Goal: Task Accomplishment & Management: Complete application form

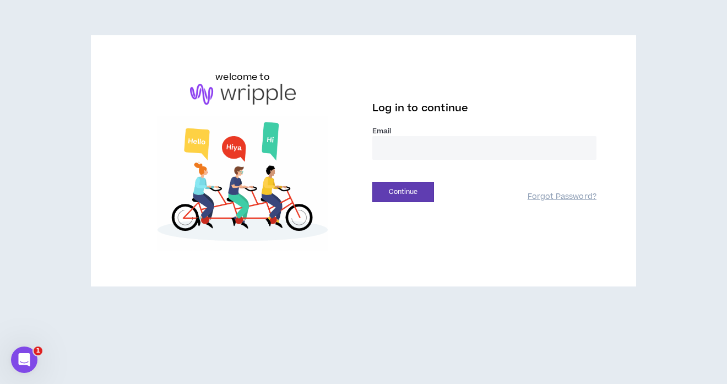
click at [425, 155] on input "email" at bounding box center [484, 148] width 224 height 24
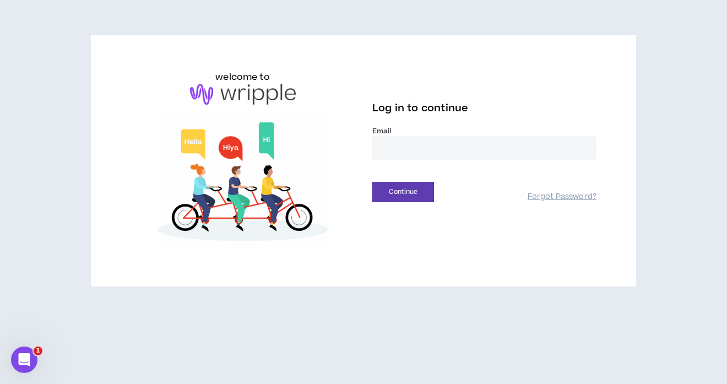
type input "**********"
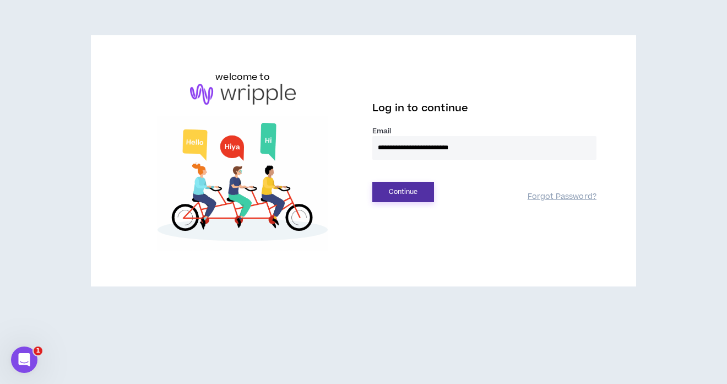
click at [393, 191] on button "Continue" at bounding box center [403, 192] width 62 height 20
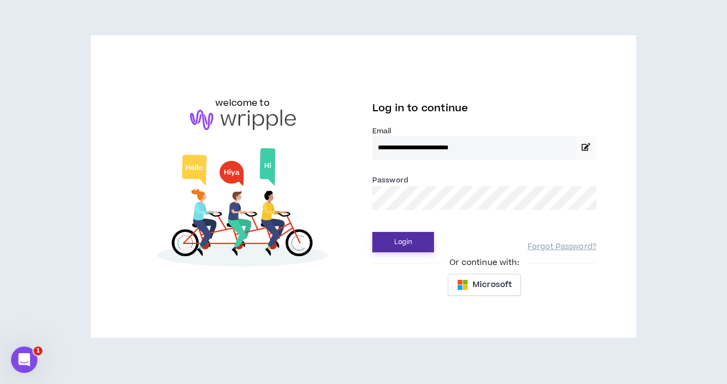
click at [406, 247] on button "Login" at bounding box center [403, 242] width 62 height 20
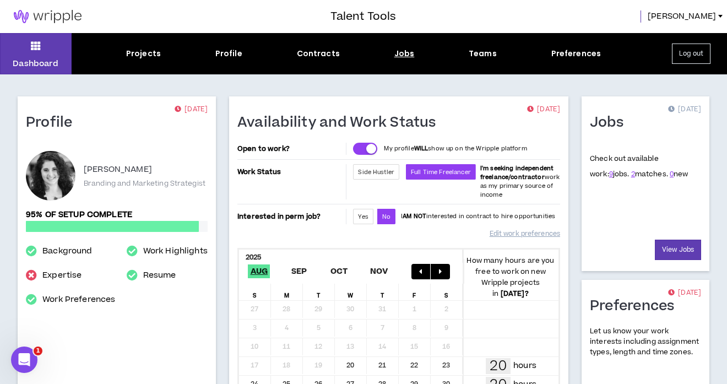
click at [409, 58] on div "Jobs" at bounding box center [404, 54] width 20 height 12
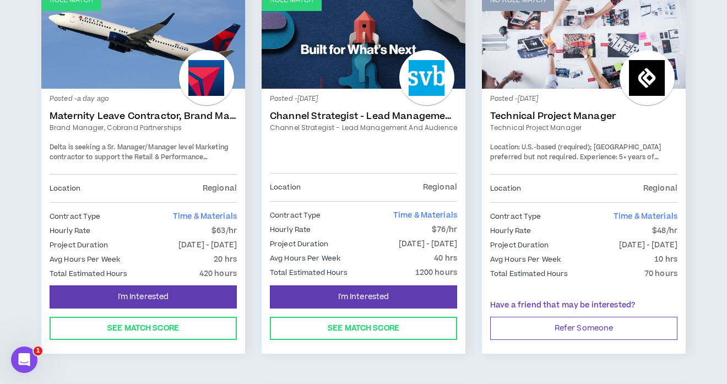
scroll to position [183, 0]
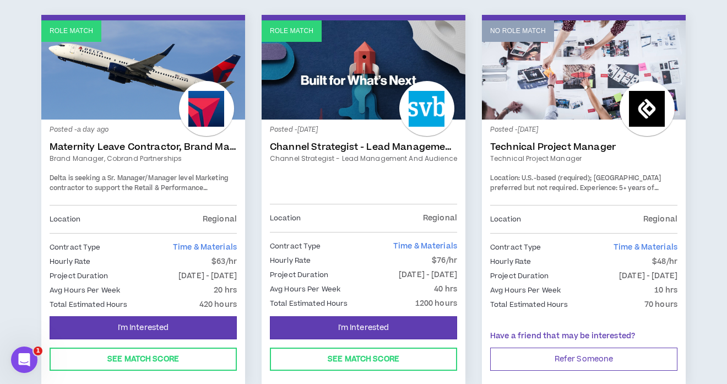
click at [81, 146] on link "Maternity Leave Contractor, Brand Marketing Manager (Cobrand Partnerships)" at bounding box center [143, 147] width 187 height 11
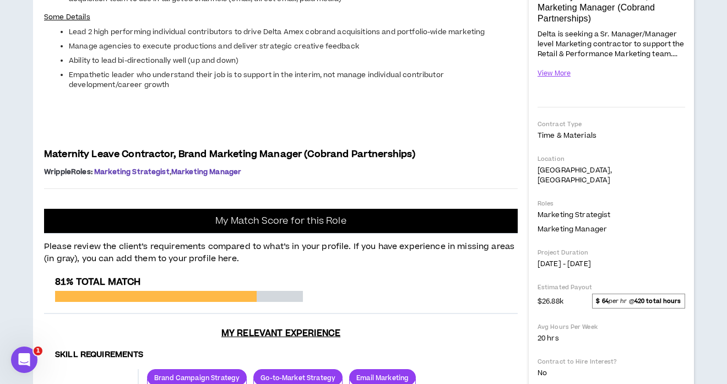
scroll to position [198, 0]
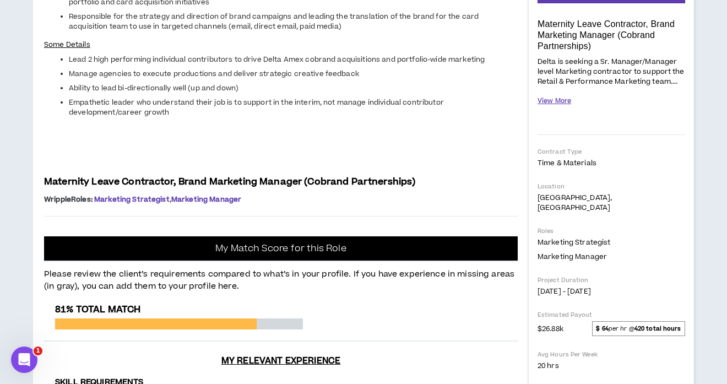
click at [556, 103] on button "View More" at bounding box center [554, 100] width 34 height 19
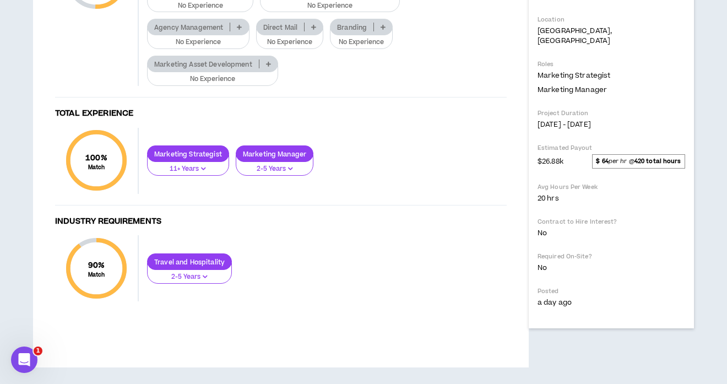
scroll to position [752, 0]
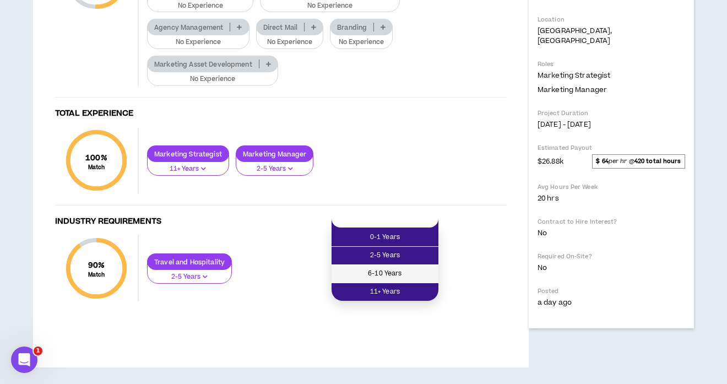
click at [402, 268] on span "6-10 Years" at bounding box center [385, 274] width 94 height 12
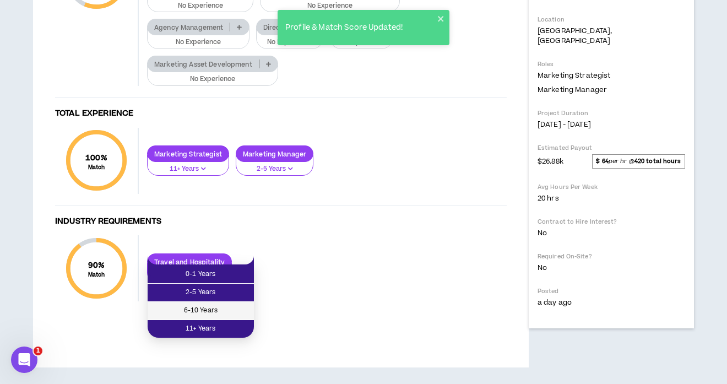
click at [219, 304] on span "6-10 Years" at bounding box center [200, 310] width 93 height 12
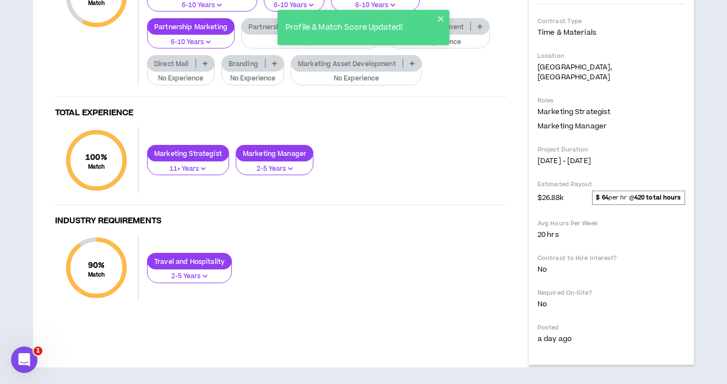
click at [370, 29] on icon at bounding box center [370, 27] width 5 height 6
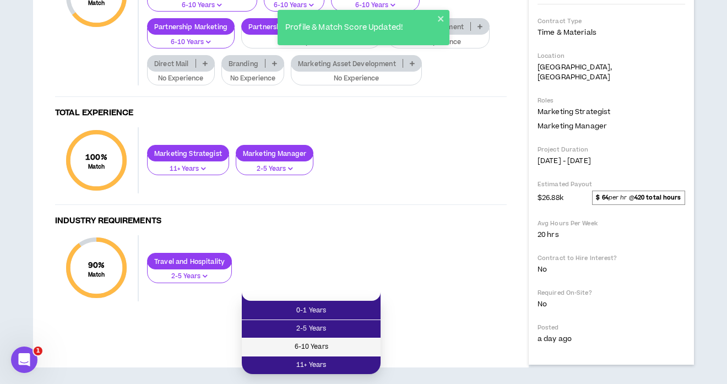
click at [329, 341] on span "6-10 Years" at bounding box center [311, 347] width 126 height 12
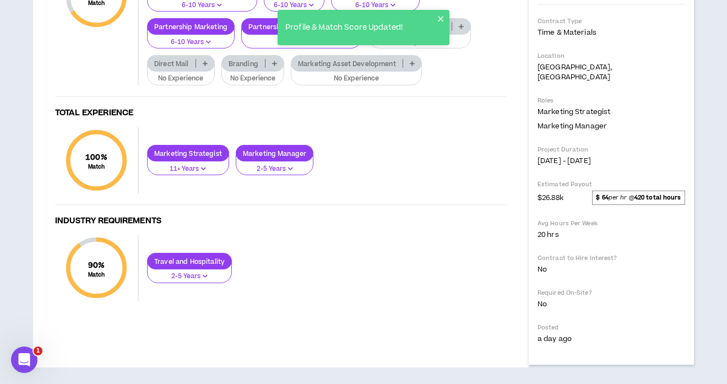
click at [461, 31] on p at bounding box center [461, 26] width 18 height 9
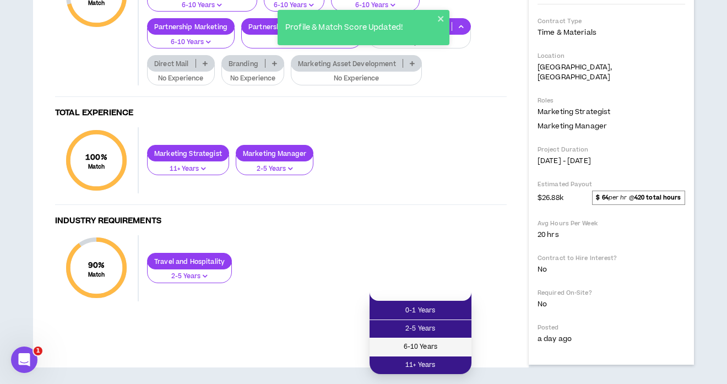
click at [416, 341] on span "6-10 Years" at bounding box center [420, 347] width 89 height 12
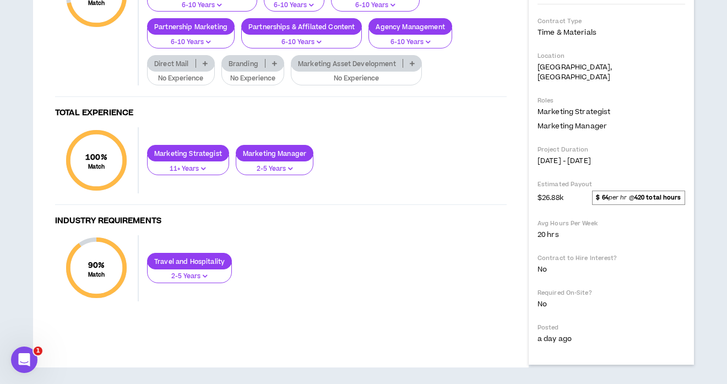
click at [206, 66] on icon at bounding box center [205, 64] width 5 height 6
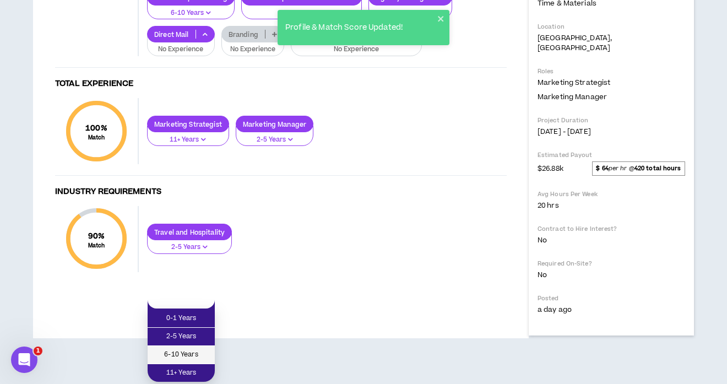
click at [186, 349] on span "6-10 Years" at bounding box center [181, 355] width 54 height 12
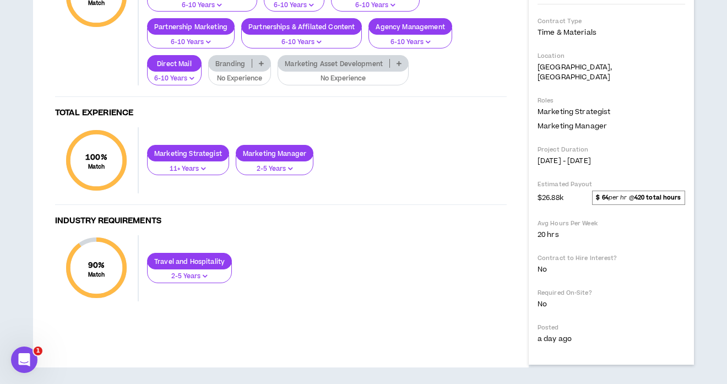
click at [263, 66] on icon at bounding box center [261, 64] width 5 height 6
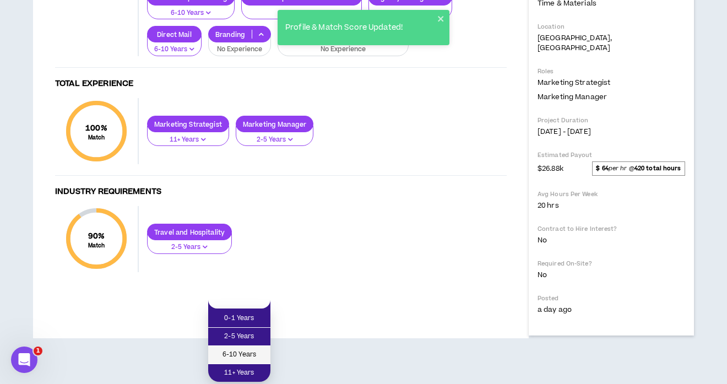
click at [248, 346] on li "6-10 Years" at bounding box center [239, 355] width 62 height 18
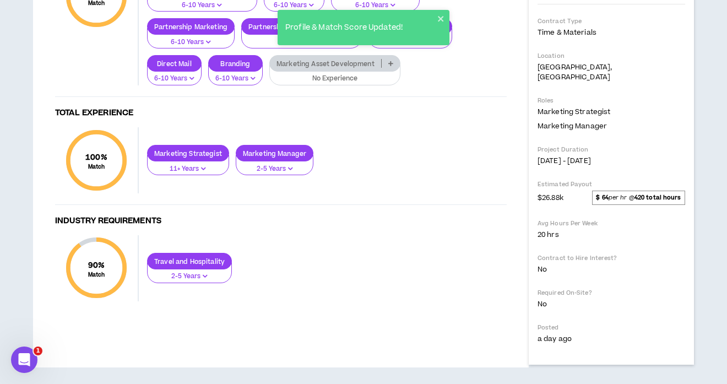
click at [389, 66] on icon at bounding box center [390, 64] width 5 height 6
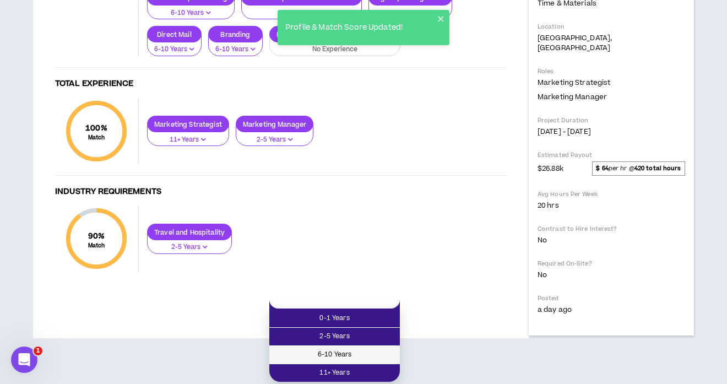
click at [345, 349] on span "6-10 Years" at bounding box center [334, 355] width 117 height 12
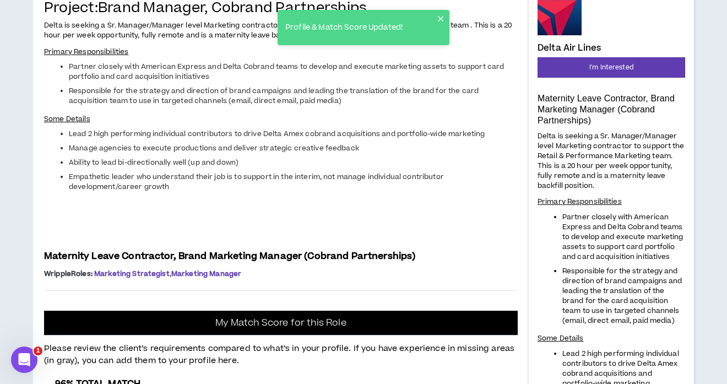
scroll to position [0, 0]
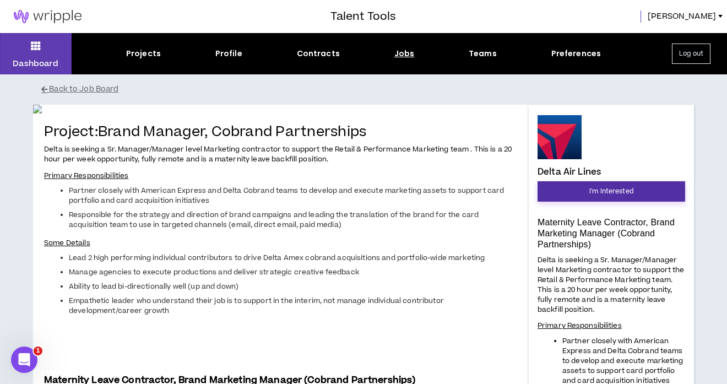
click at [599, 188] on span "I'm Interested" at bounding box center [611, 191] width 44 height 10
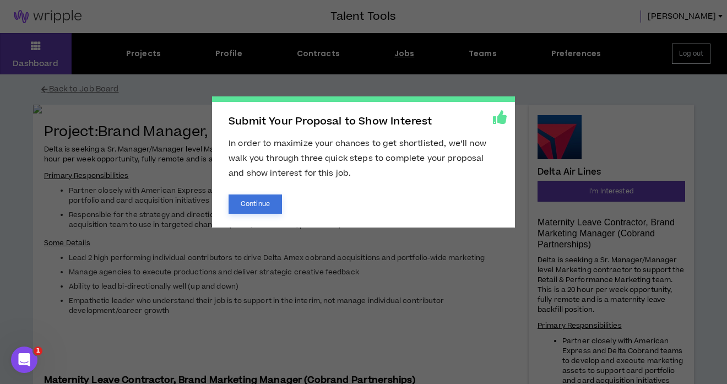
click at [263, 201] on button "Continue" at bounding box center [255, 203] width 53 height 19
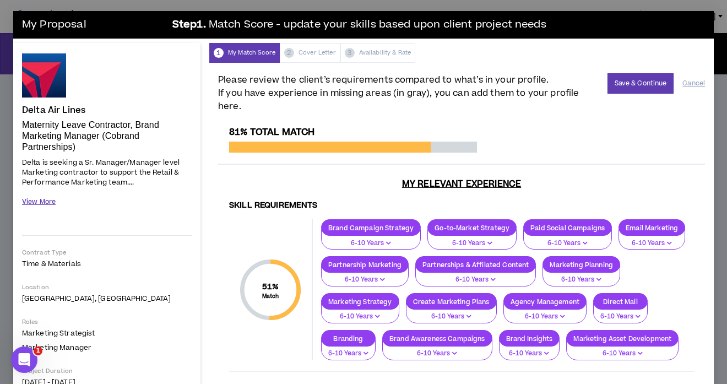
click at [36, 203] on button "View More" at bounding box center [39, 201] width 34 height 19
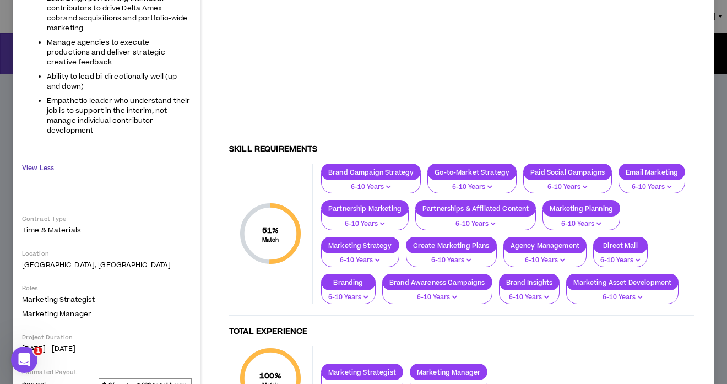
scroll to position [60, 0]
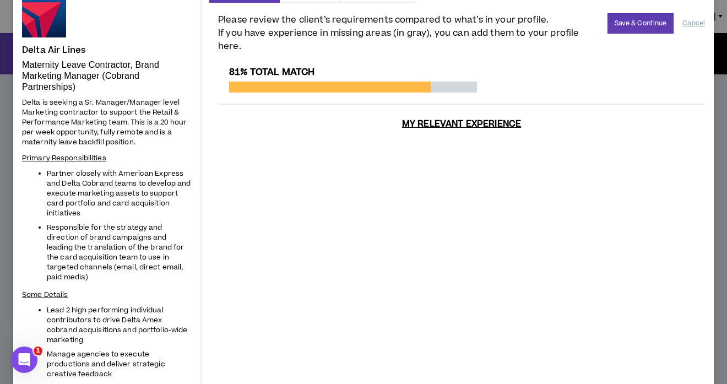
click at [416, 118] on h3 "My Relevant Experience" at bounding box center [461, 281] width 487 height 327
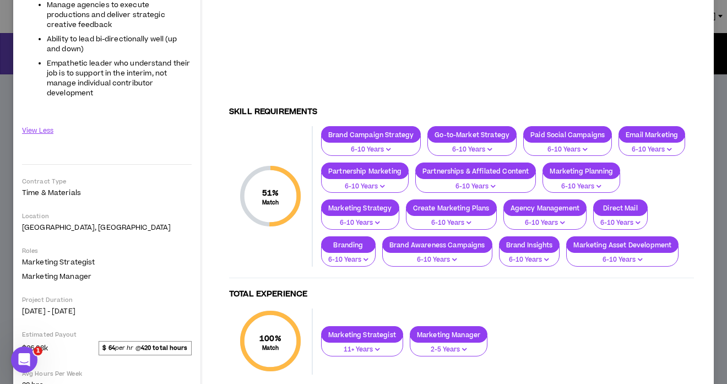
scroll to position [246, 0]
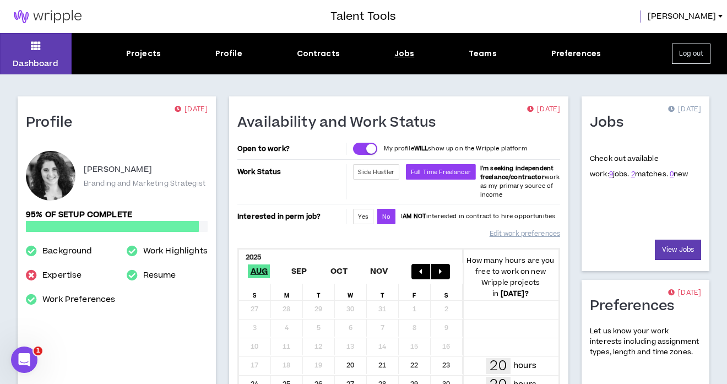
click at [411, 49] on div "Jobs" at bounding box center [404, 54] width 20 height 12
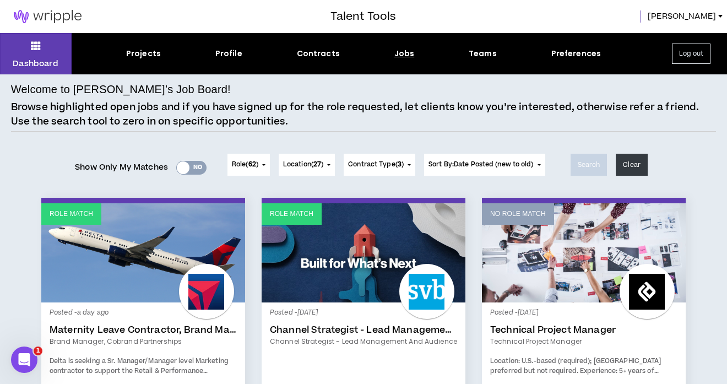
click at [178, 259] on link "Role Match" at bounding box center [143, 252] width 204 height 99
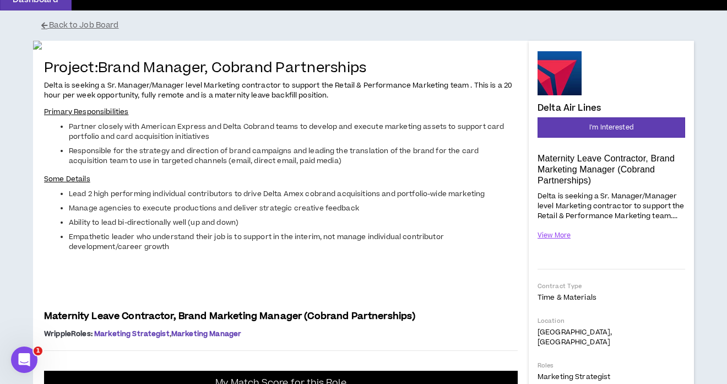
scroll to position [33, 0]
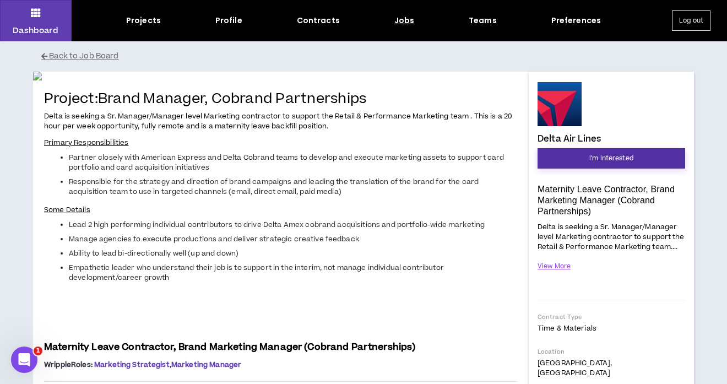
click at [605, 159] on span "I'm Interested" at bounding box center [611, 158] width 44 height 10
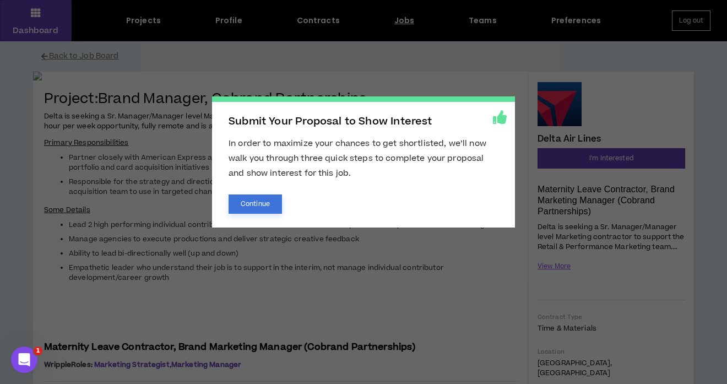
click at [262, 202] on button "Continue" at bounding box center [255, 203] width 53 height 19
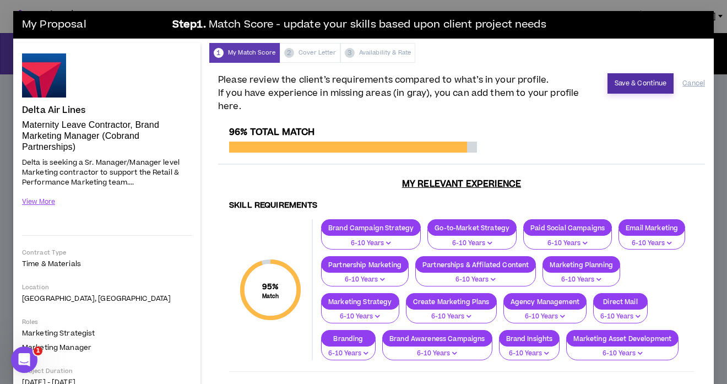
click at [644, 81] on button "Save & Continue" at bounding box center [640, 83] width 67 height 20
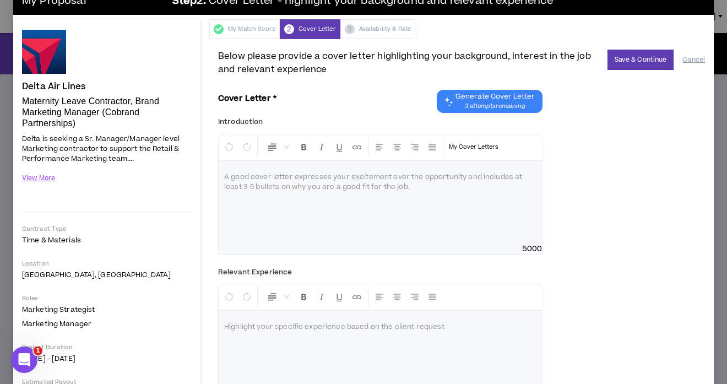
scroll to position [20, 0]
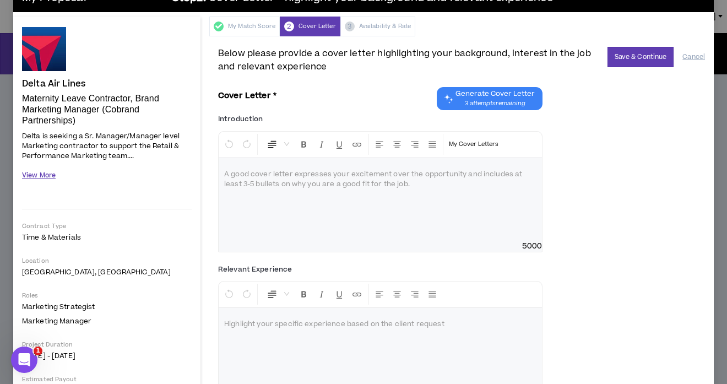
click at [46, 177] on button "View More" at bounding box center [39, 175] width 34 height 19
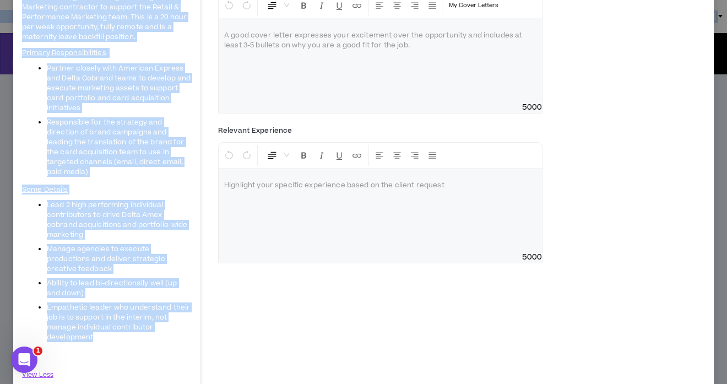
scroll to position [0, 0]
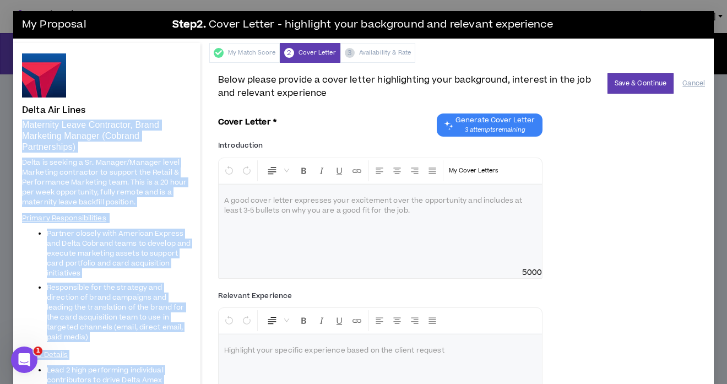
drag, startPoint x: 117, startPoint y: 257, endPoint x: 66, endPoint y: 161, distance: 108.4
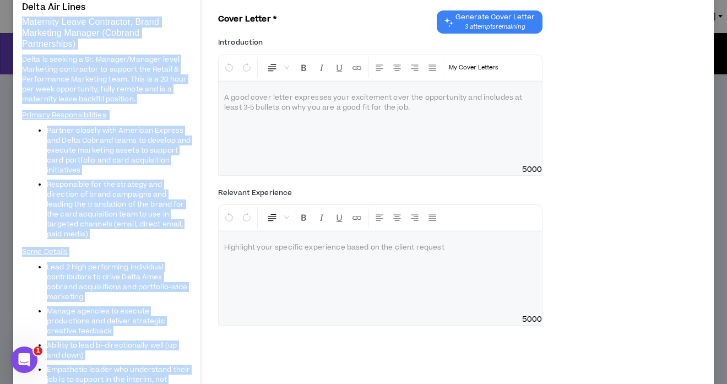
scroll to position [113, 0]
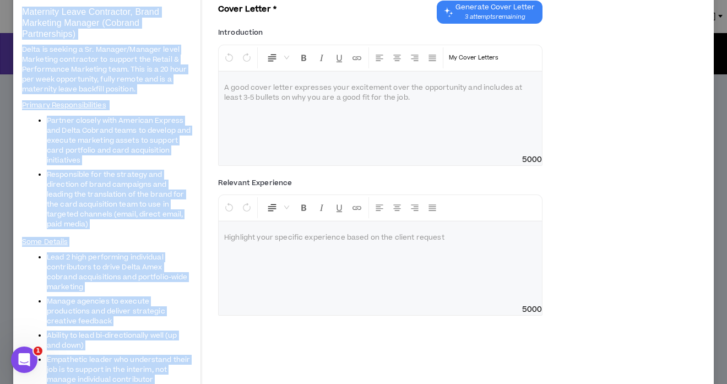
copy div "Loremipsu Dolor Sitametcon, Adipi Elitseddo Eiusmod (Tempori Utlaboreetdo) Magn…"
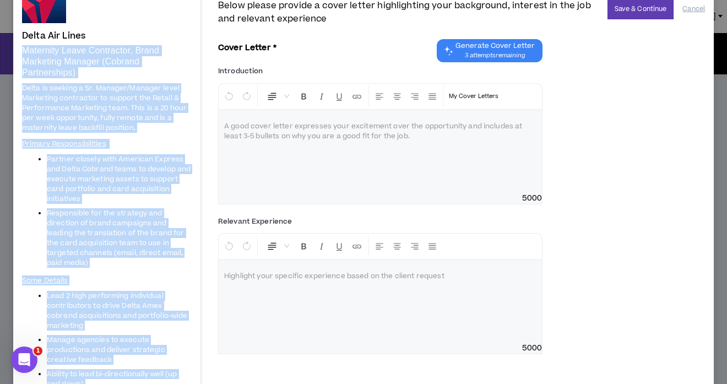
click at [302, 134] on div at bounding box center [380, 151] width 323 height 83
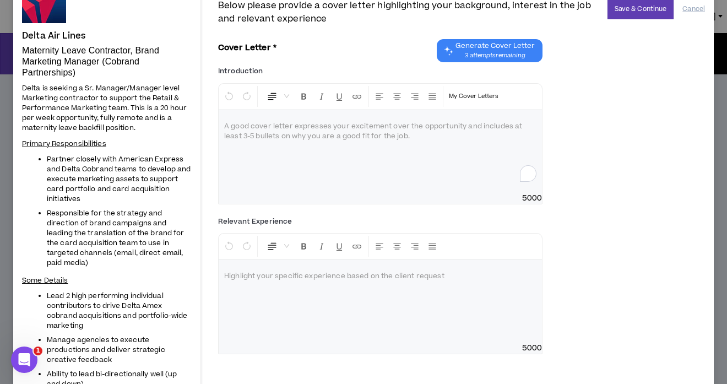
click at [302, 134] on div "To enrich screen reader interactions, please activate Accessibility in Grammarl…" at bounding box center [380, 151] width 323 height 83
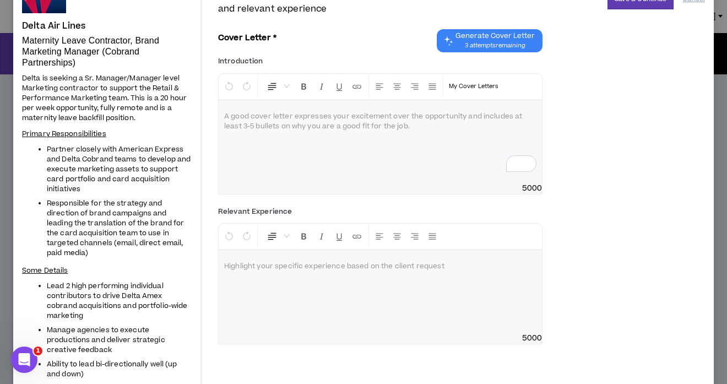
scroll to position [83, 0]
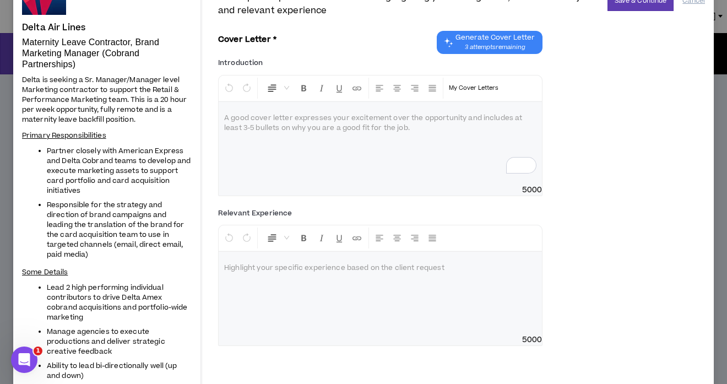
click at [84, 79] on span "Delta is seeking a Sr. Manager/Manager level Marketing contractor to support th…" at bounding box center [104, 100] width 165 height 50
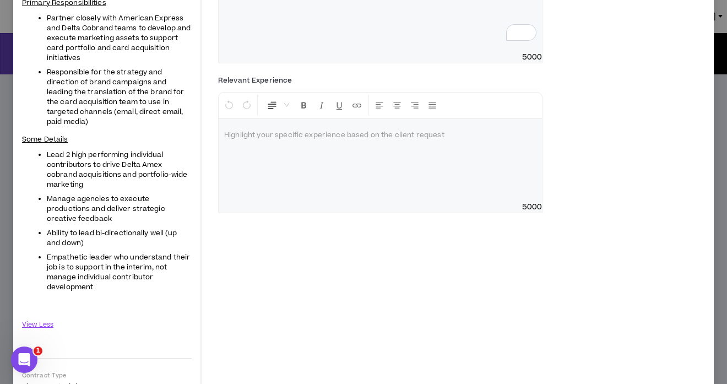
scroll to position [216, 0]
click at [293, 140] on div at bounding box center [380, 159] width 323 height 83
click at [276, 51] on div "To enrich screen reader interactions, please activate Accessibility in Grammarl…" at bounding box center [380, 10] width 323 height 83
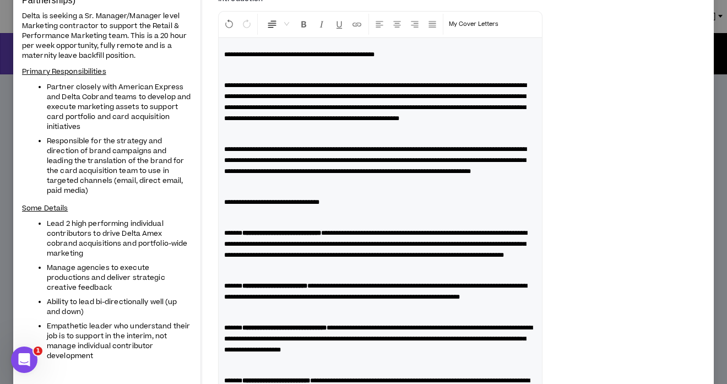
click at [669, 130] on div "**********" at bounding box center [461, 294] width 487 height 609
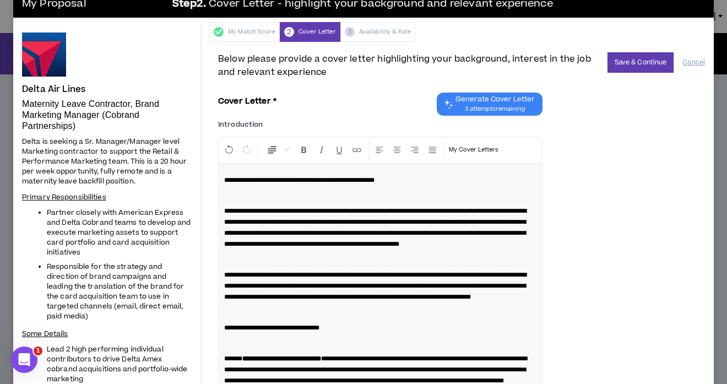
scroll to position [0, 0]
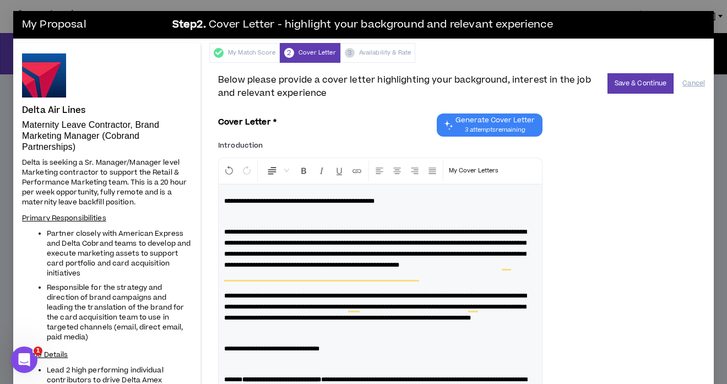
click at [341, 216] on p "To enrich screen reader interactions, please activate Accessibility in Grammarl…" at bounding box center [380, 216] width 312 height 11
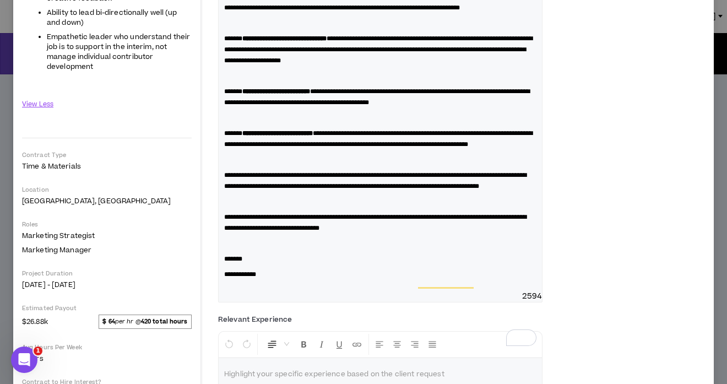
scroll to position [437, 0]
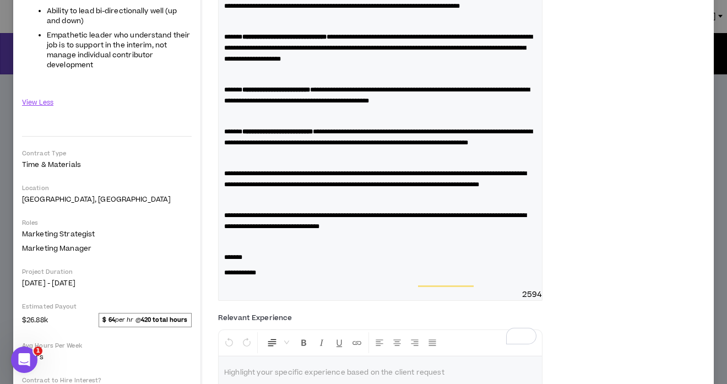
click at [284, 289] on div "**********" at bounding box center [380, 18] width 323 height 542
click at [300, 247] on p "To enrich screen reader interactions, please activate Accessibility in Grammarl…" at bounding box center [380, 241] width 312 height 11
click at [303, 205] on p "To enrich screen reader interactions, please activate Accessibility in Grammarl…" at bounding box center [380, 199] width 312 height 11
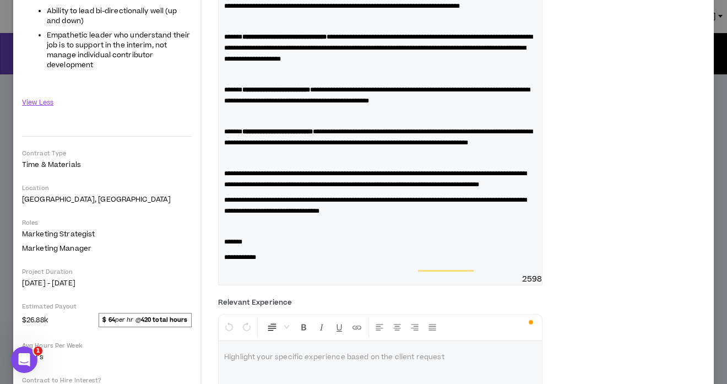
click at [303, 219] on div "**********" at bounding box center [380, 10] width 323 height 526
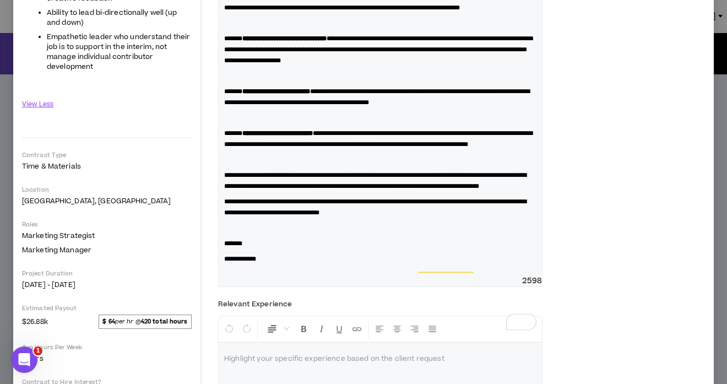
click at [296, 165] on p "To enrich screen reader interactions, please activate Accessibility in Grammarl…" at bounding box center [380, 159] width 312 height 11
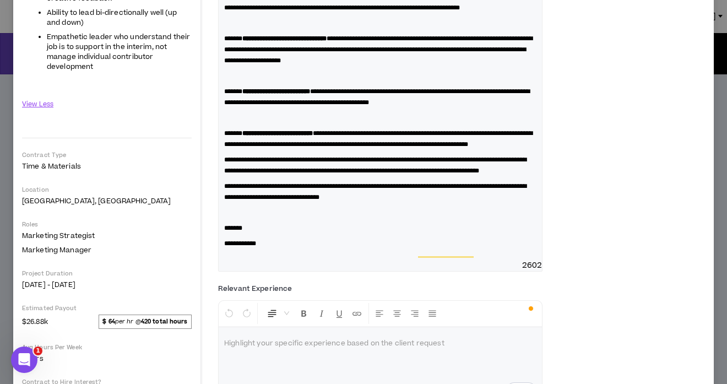
click at [279, 218] on p "To enrich screen reader interactions, please activate Accessibility in Grammarl…" at bounding box center [380, 212] width 312 height 11
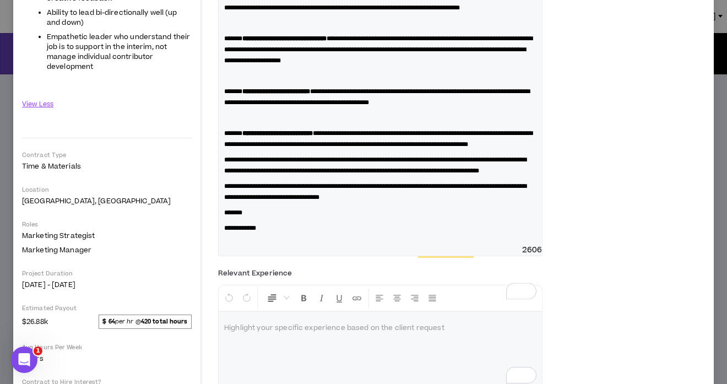
click at [255, 123] on p "To enrich screen reader interactions, please activate Accessibility in Grammarl…" at bounding box center [380, 117] width 312 height 11
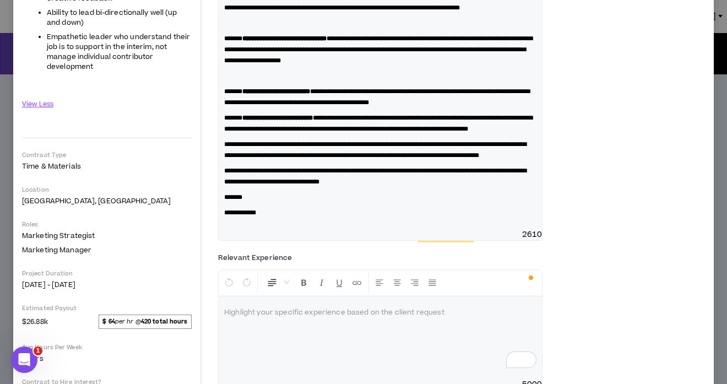
click at [251, 81] on p "To enrich screen reader interactions, please activate Accessibility in Grammarl…" at bounding box center [380, 75] width 312 height 11
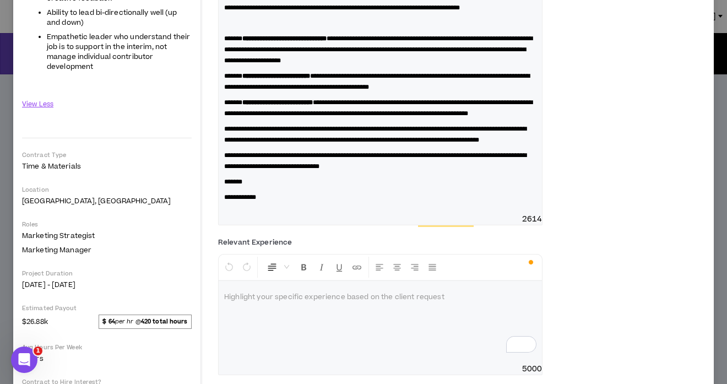
scroll to position [408, 0]
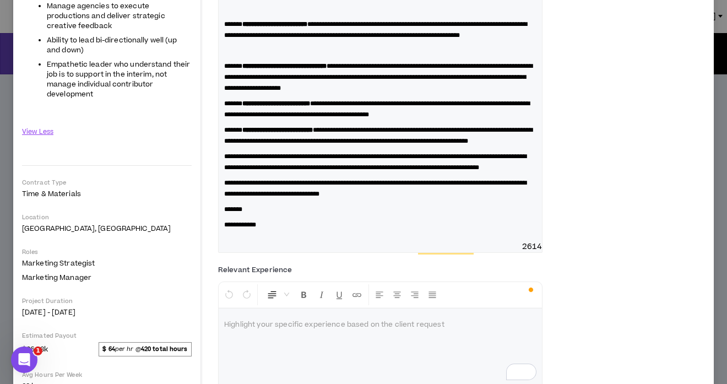
click at [251, 88] on div "**********" at bounding box center [380, 8] width 323 height 465
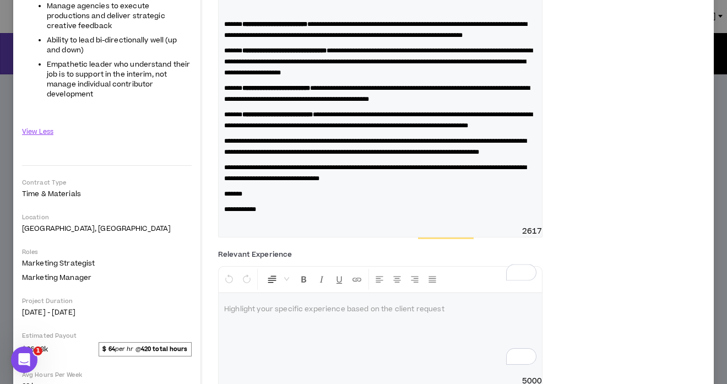
scroll to position [325, 0]
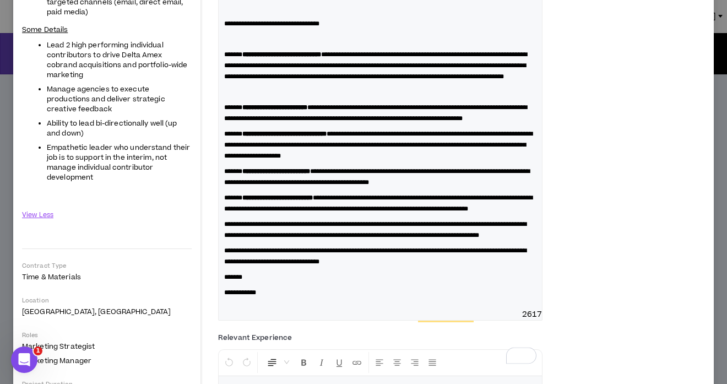
click at [281, 97] on p "To enrich screen reader interactions, please activate Accessibility in Grammarl…" at bounding box center [380, 91] width 312 height 11
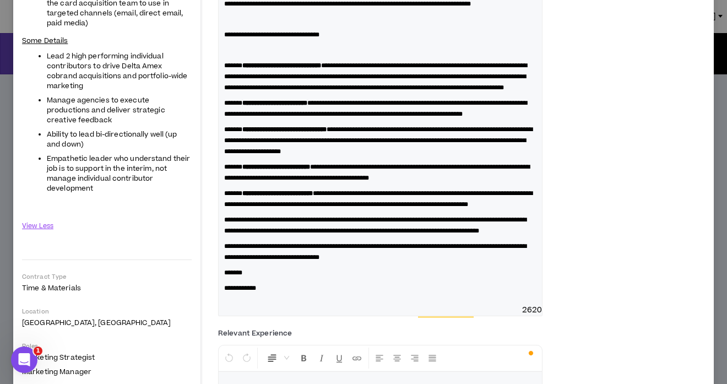
scroll to position [309, 0]
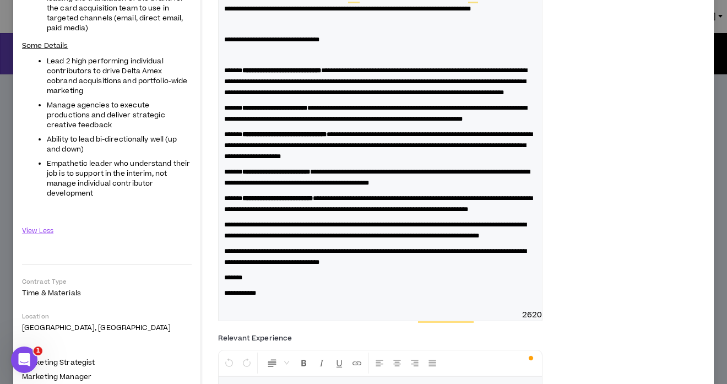
click at [266, 61] on p "To enrich screen reader interactions, please activate Accessibility in Grammarl…" at bounding box center [380, 55] width 312 height 11
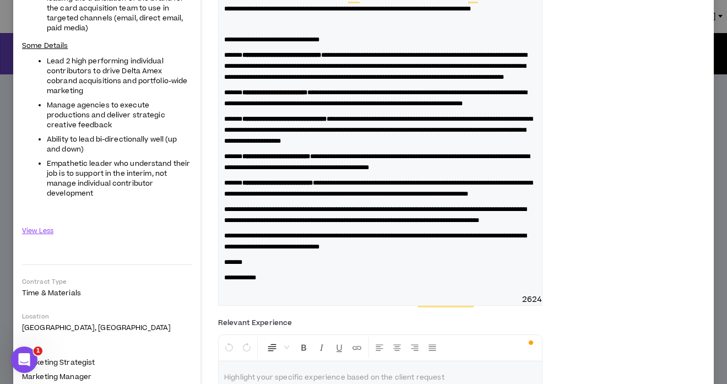
scroll to position [280, 0]
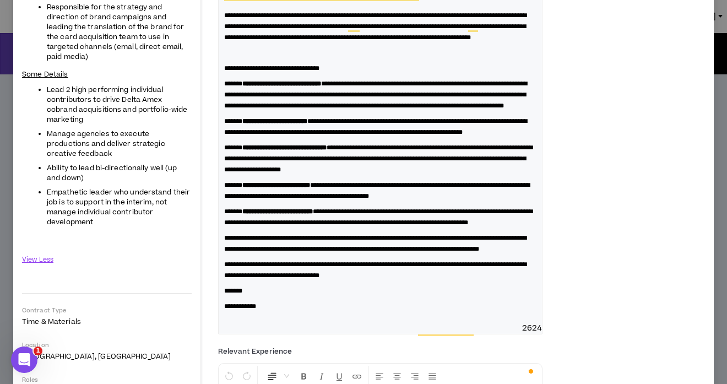
click at [259, 58] on p "To enrich screen reader interactions, please activate Accessibility in Grammarl…" at bounding box center [380, 52] width 312 height 11
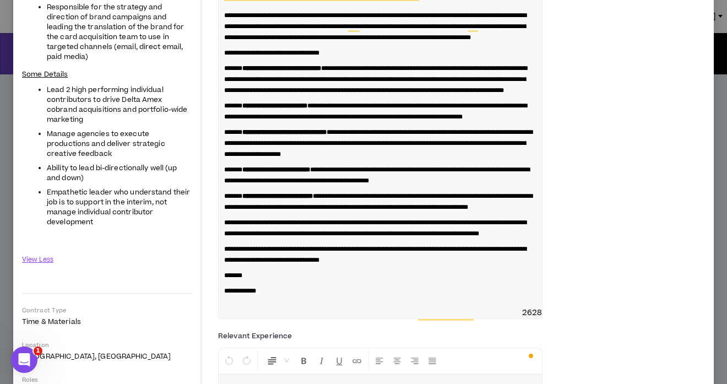
scroll to position [232, 0]
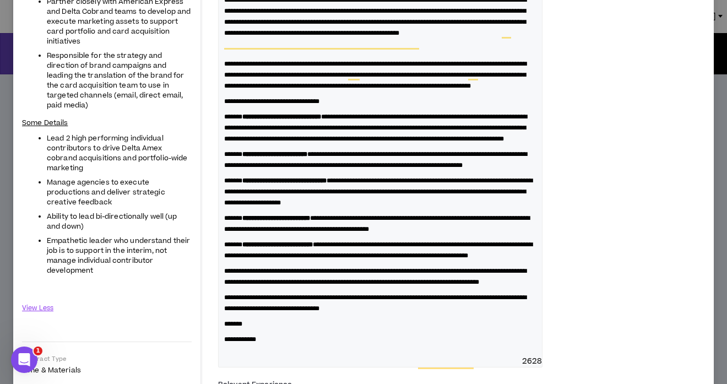
click at [257, 54] on p "To enrich screen reader interactions, please activate Accessibility in Grammarl…" at bounding box center [380, 48] width 312 height 11
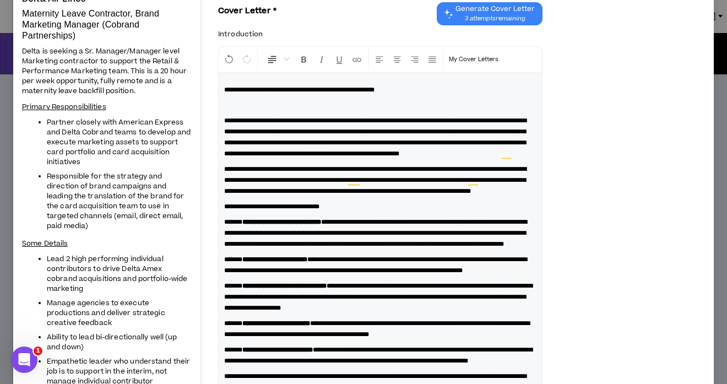
scroll to position [0, 0]
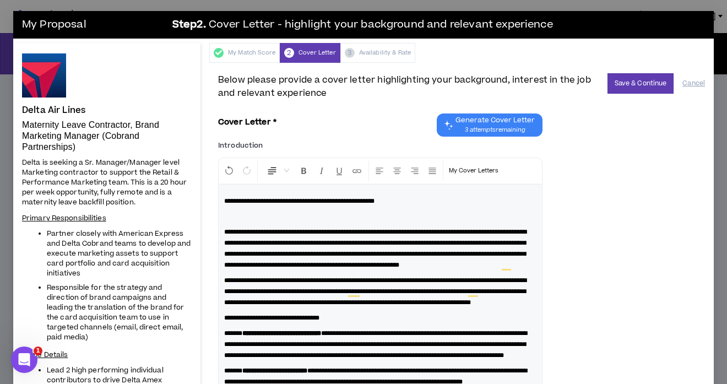
click at [282, 211] on p "To enrich screen reader interactions, please activate Accessibility in Grammarl…" at bounding box center [380, 216] width 312 height 11
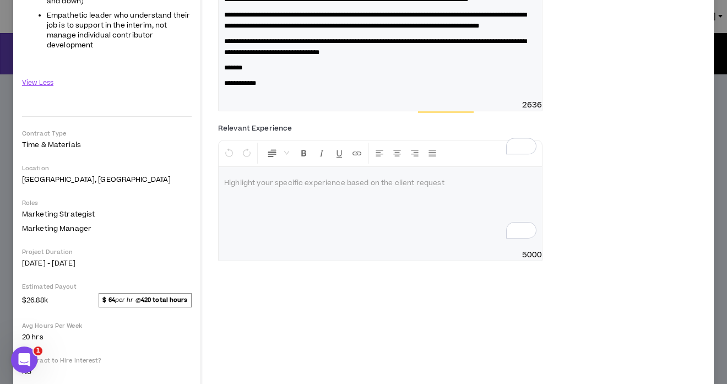
scroll to position [477, 0]
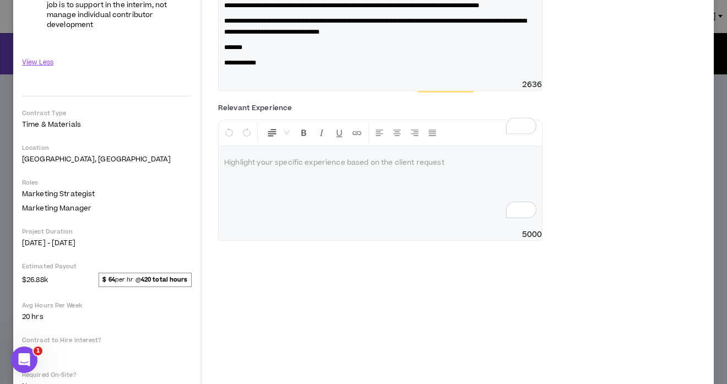
click at [276, 168] on p "To enrich screen reader interactions, please activate Accessibility in Grammarl…" at bounding box center [380, 162] width 312 height 11
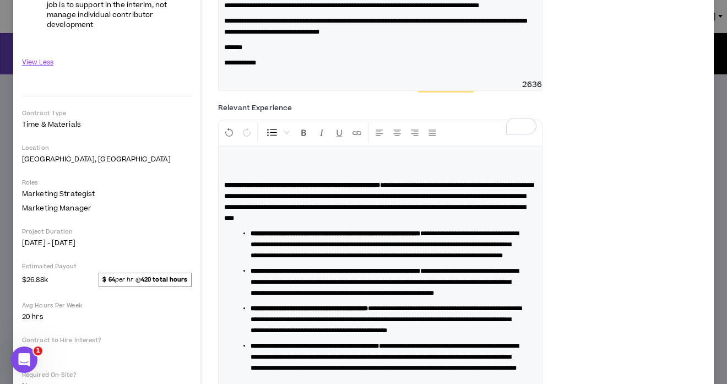
scroll to position [587, 0]
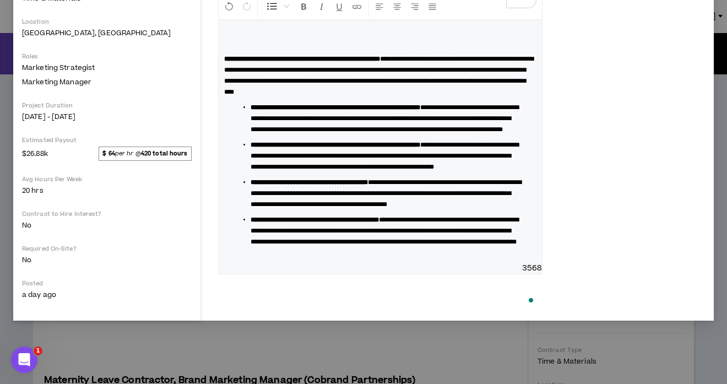
click at [223, 115] on div "**********" at bounding box center [380, 141] width 323 height 242
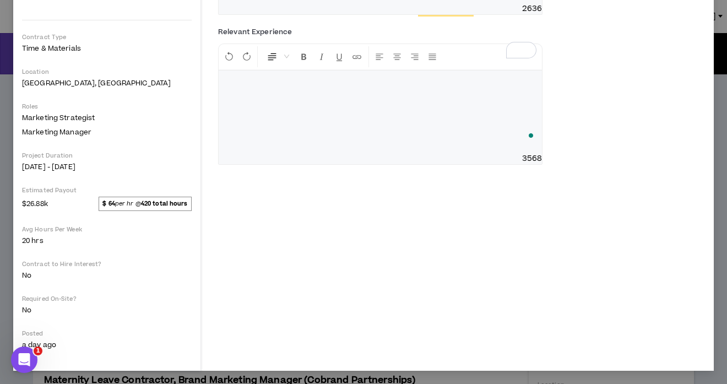
scroll to position [543, 0]
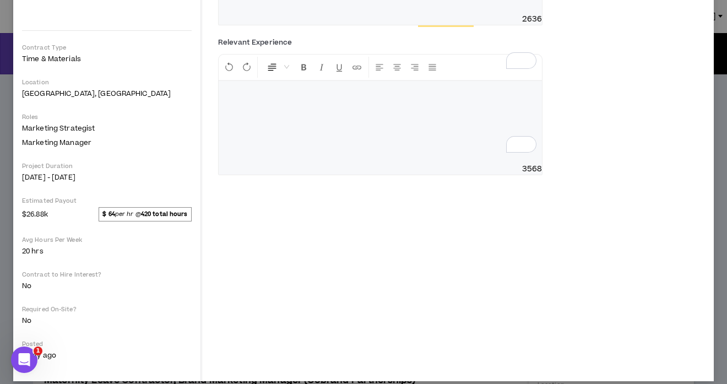
click at [263, 125] on p "To enrich screen reader interactions, please activate Accessibility in Grammarl…" at bounding box center [380, 108] width 312 height 33
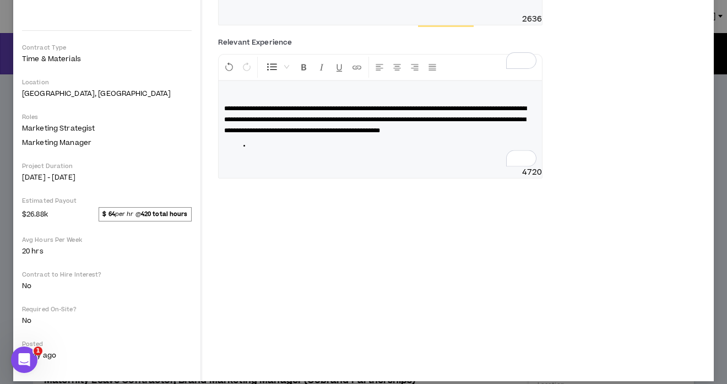
click at [225, 134] on span "**********" at bounding box center [375, 119] width 302 height 29
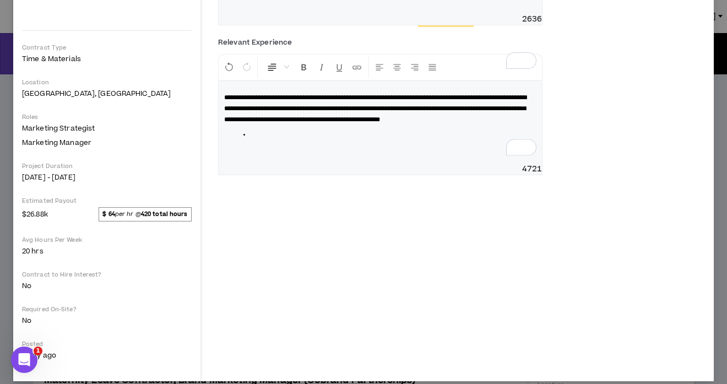
click at [395, 140] on li "To enrich screen reader interactions, please activate Accessibility in Grammarl…" at bounding box center [385, 134] width 268 height 11
drag, startPoint x: 307, startPoint y: 174, endPoint x: 330, endPoint y: 175, distance: 22.6
click at [330, 123] on span "**********" at bounding box center [375, 108] width 302 height 29
drag, startPoint x: 357, startPoint y: 174, endPoint x: 474, endPoint y: 178, distance: 117.3
click at [474, 123] on span "**********" at bounding box center [375, 108] width 302 height 29
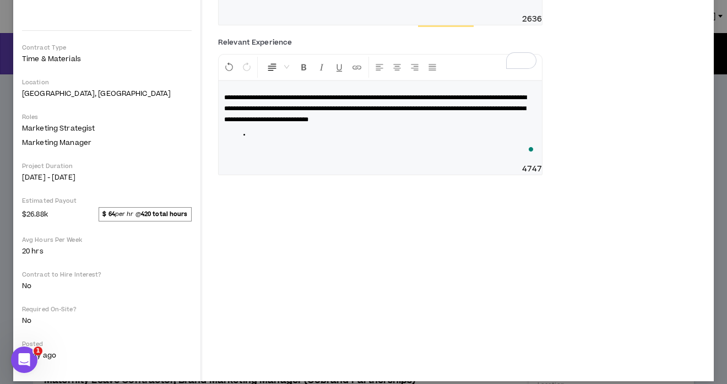
click at [444, 125] on p "**********" at bounding box center [380, 108] width 312 height 33
click at [436, 140] on li "To enrich screen reader interactions, please activate Accessibility in Grammarl…" at bounding box center [385, 134] width 268 height 11
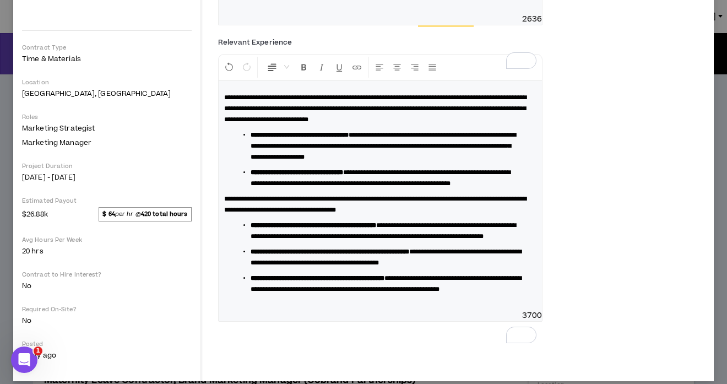
scroll to position [613, 0]
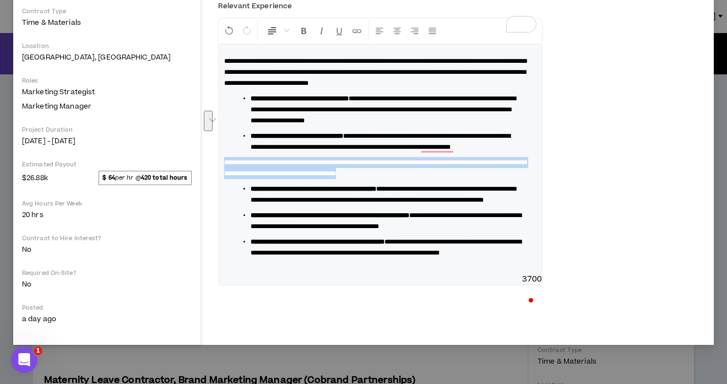
drag, startPoint x: 220, startPoint y: 216, endPoint x: 456, endPoint y: 230, distance: 236.6
click at [456, 230] on div "**********" at bounding box center [380, 159] width 323 height 229
copy span "**********"
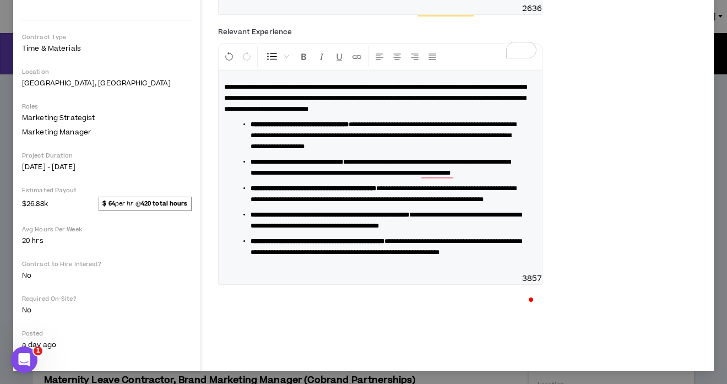
scroll to position [596, 0]
click at [339, 273] on div "**********" at bounding box center [380, 171] width 323 height 203
click at [366, 258] on li "**********" at bounding box center [385, 247] width 268 height 22
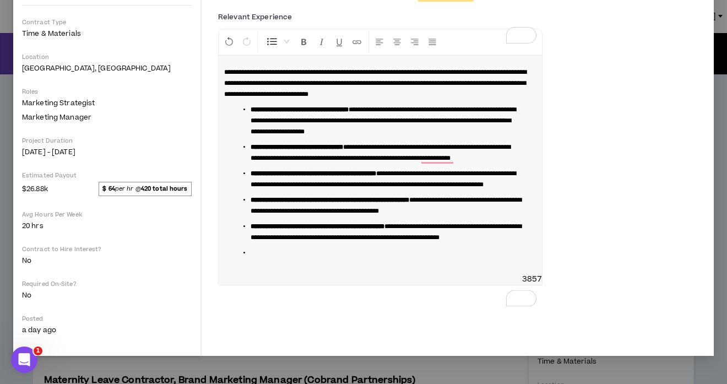
click at [271, 47] on span at bounding box center [271, 41] width 11 height 11
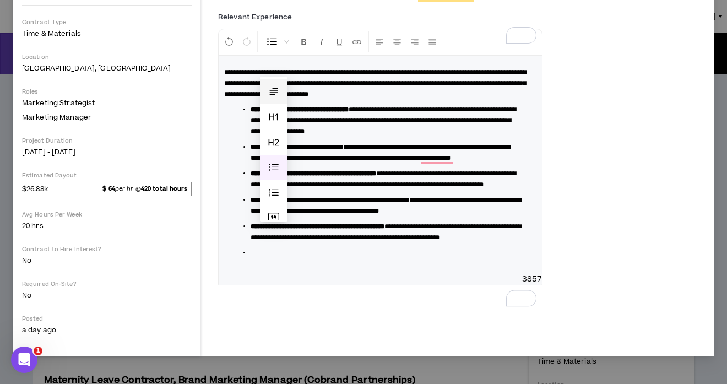
click at [271, 47] on span at bounding box center [271, 41] width 11 height 11
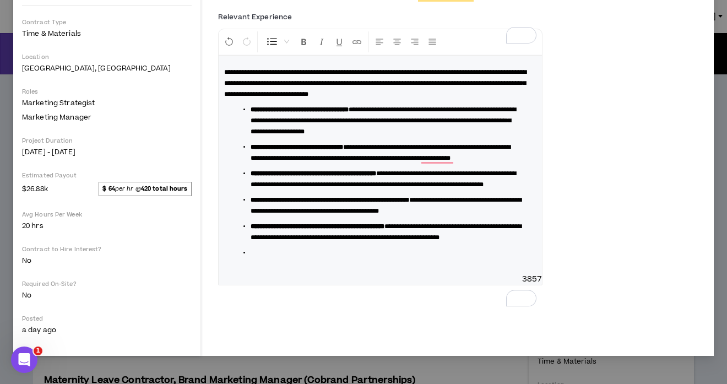
click at [258, 258] on li "To enrich screen reader interactions, please activate Accessibility in Grammarl…" at bounding box center [385, 252] width 268 height 11
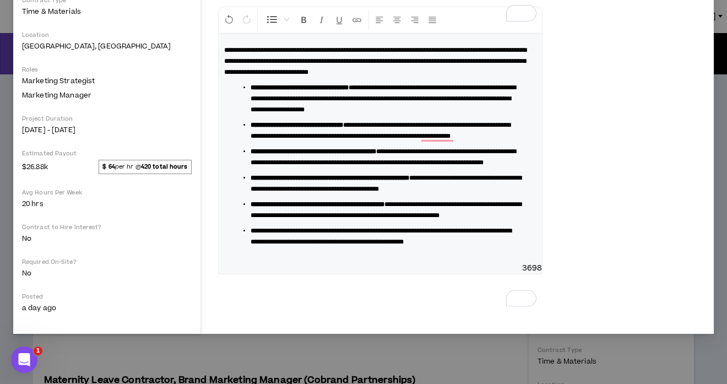
click at [249, 247] on ul "**********" at bounding box center [384, 196] width 303 height 101
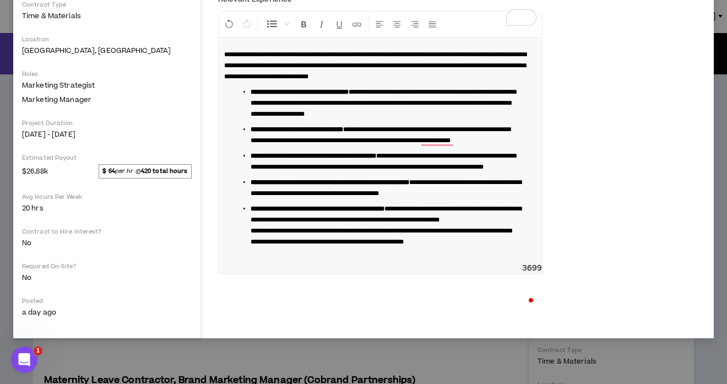
click at [275, 30] on span at bounding box center [271, 24] width 11 height 11
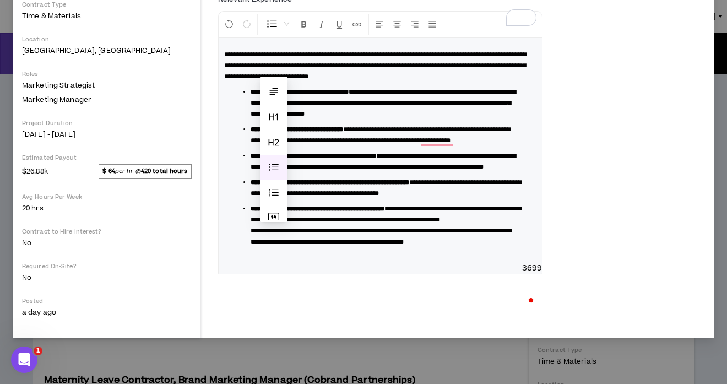
click at [276, 171] on span at bounding box center [273, 167] width 11 height 11
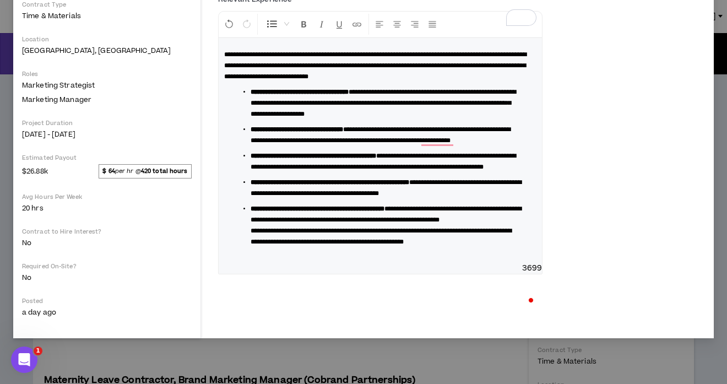
click at [245, 247] on ul "**********" at bounding box center [384, 198] width 303 height 97
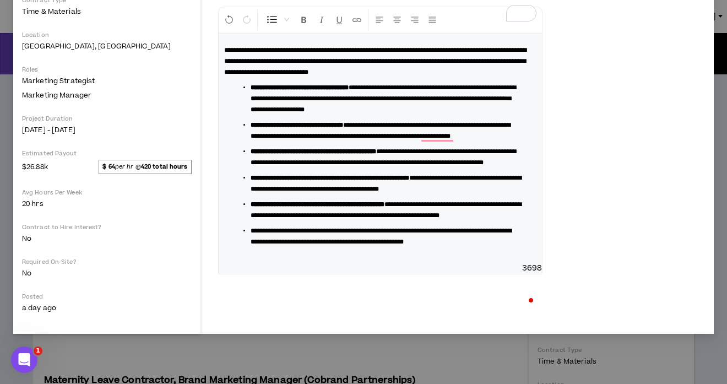
click at [269, 25] on span at bounding box center [271, 19] width 11 height 11
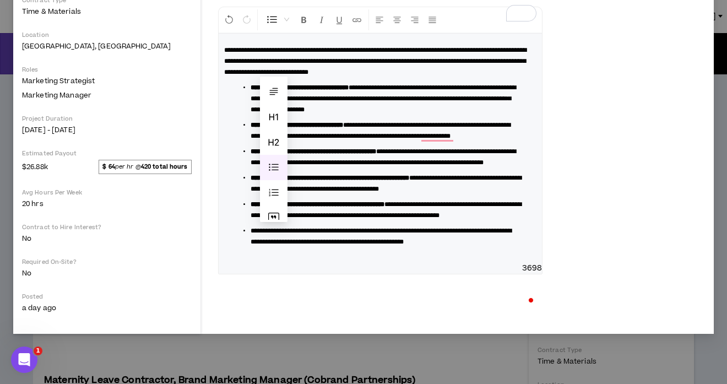
click at [278, 172] on span at bounding box center [273, 167] width 11 height 11
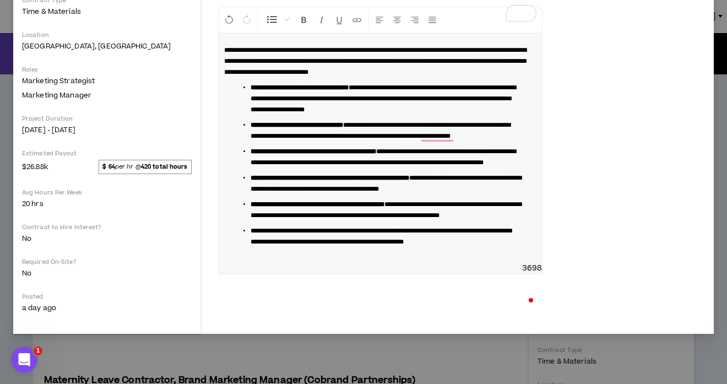
click at [247, 247] on ul "**********" at bounding box center [384, 196] width 303 height 101
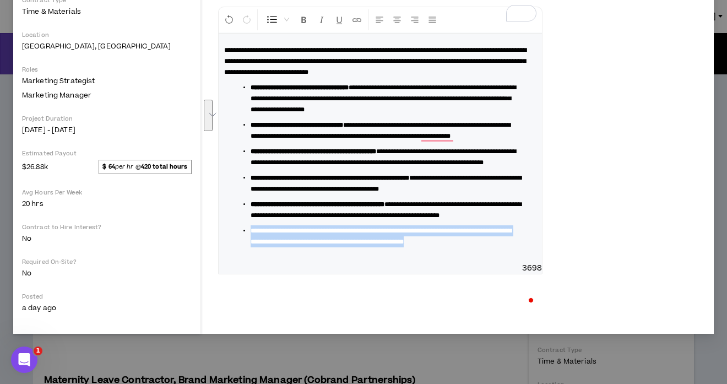
drag, startPoint x: 303, startPoint y: 345, endPoint x: 242, endPoint y: 322, distance: 65.3
click at [242, 247] on ul "**********" at bounding box center [384, 196] width 303 height 101
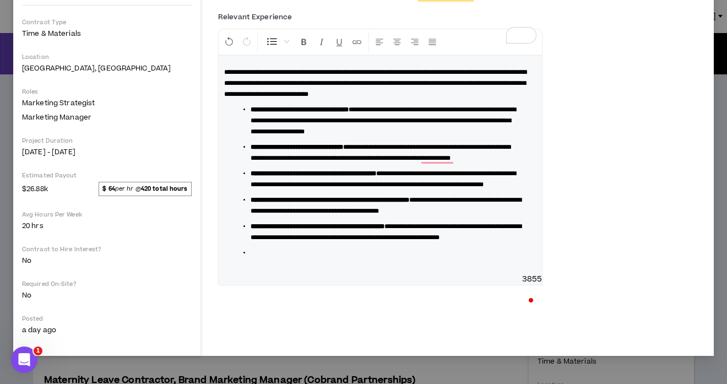
scroll to position [596, 0]
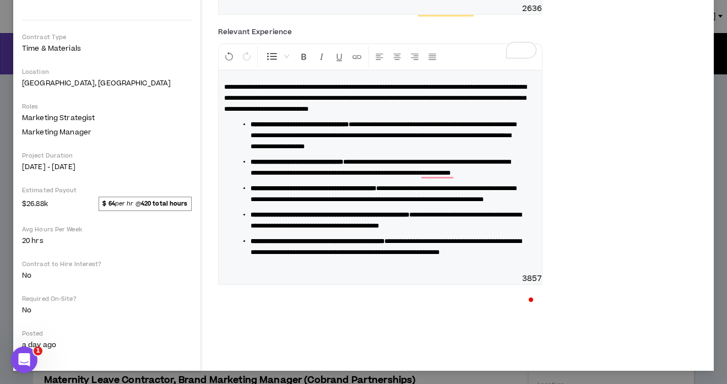
click at [282, 273] on div "**********" at bounding box center [380, 171] width 323 height 203
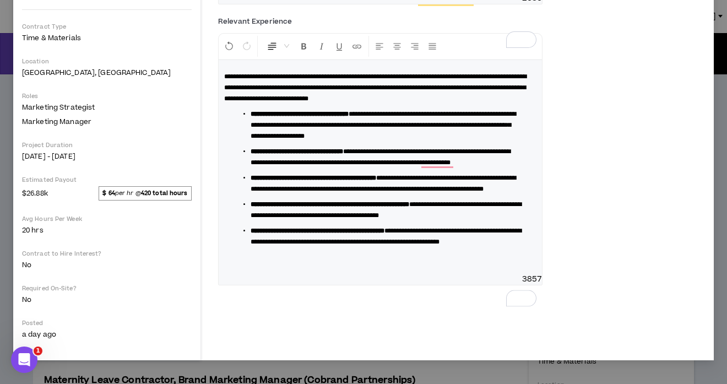
scroll to position [612, 0]
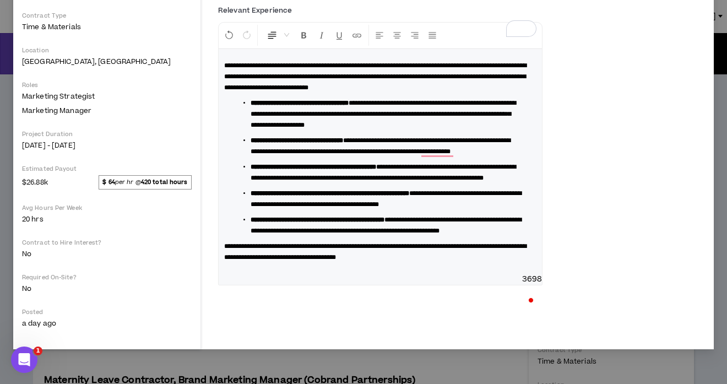
click at [317, 274] on div "**********" at bounding box center [380, 161] width 323 height 225
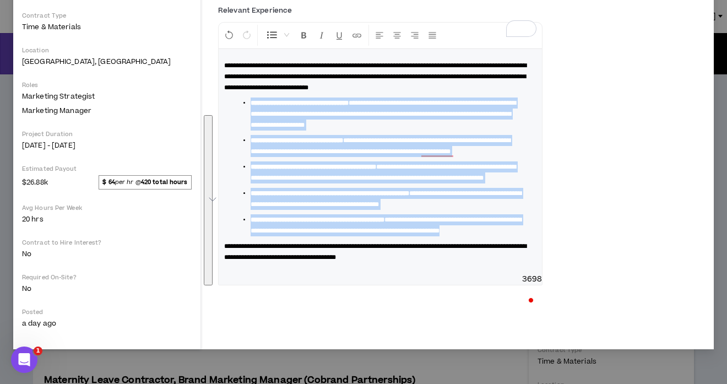
drag, startPoint x: 345, startPoint y: 296, endPoint x: 226, endPoint y: 137, distance: 199.4
click at [226, 137] on div "**********" at bounding box center [380, 161] width 323 height 225
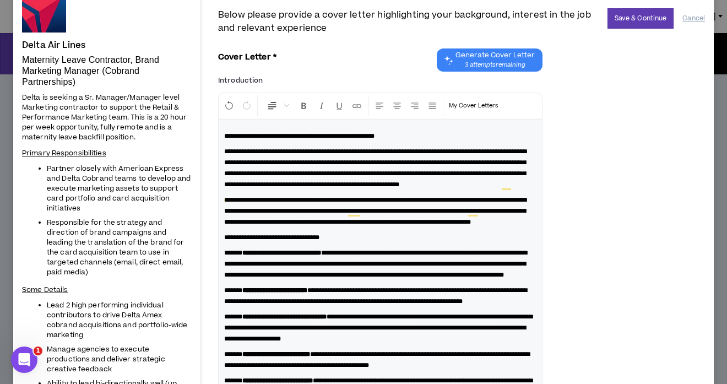
scroll to position [0, 0]
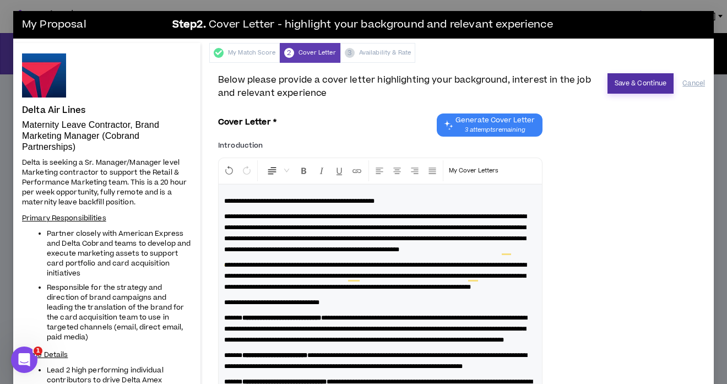
click at [626, 83] on button "Save & Continue" at bounding box center [640, 83] width 67 height 20
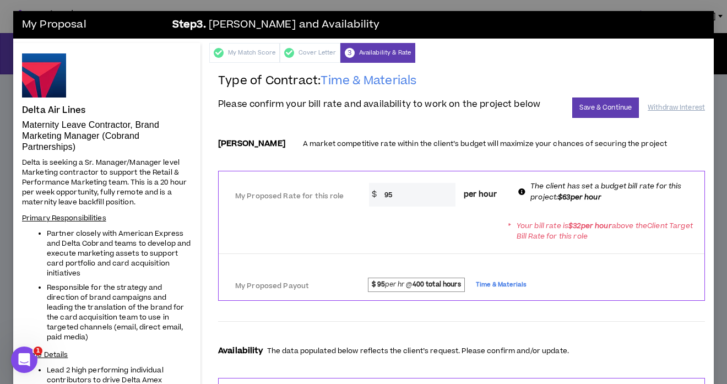
drag, startPoint x: 406, startPoint y: 196, endPoint x: 346, endPoint y: 196, distance: 59.5
click at [351, 195] on div "My Proposed Rate for this role * $ 95 per hour The client has set a budget bill…" at bounding box center [462, 193] width 486 height 35
type input "63"
click at [356, 243] on div "* Your bill rate is $ 32 per hour above the Client Target Bill Rate for this ro…" at bounding box center [462, 230] width 486 height 31
click at [520, 189] on icon at bounding box center [521, 191] width 7 height 7
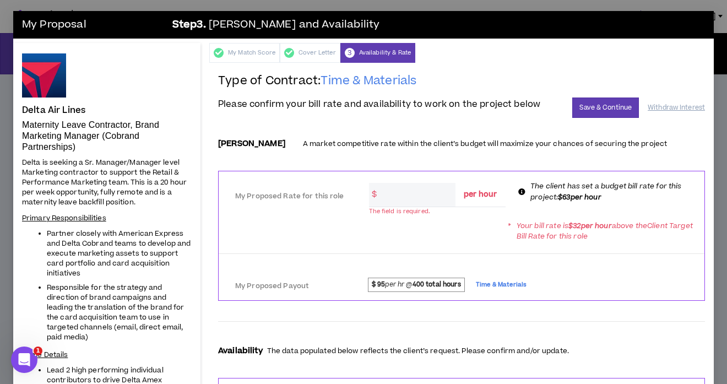
click at [383, 244] on div "* Your bill rate is $ 32 per hour above the Client Target Bill Rate for this ro…" at bounding box center [462, 230] width 486 height 31
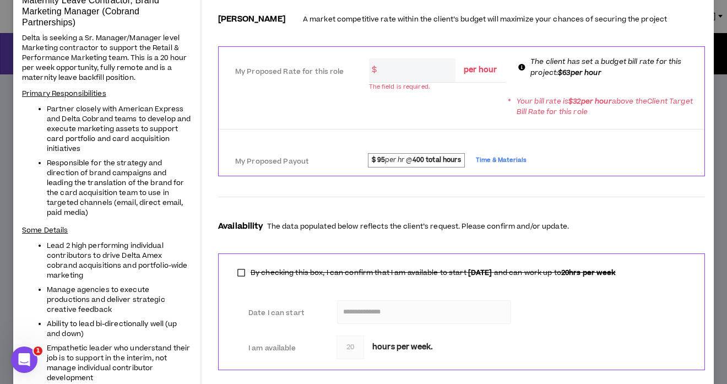
scroll to position [130, 0]
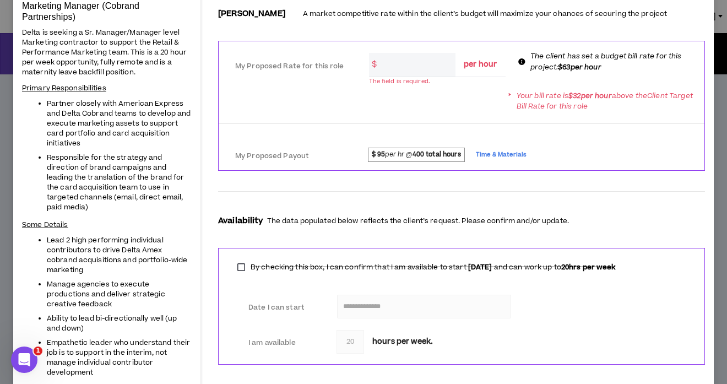
click at [424, 155] on strong "400 total hours" at bounding box center [436, 154] width 48 height 9
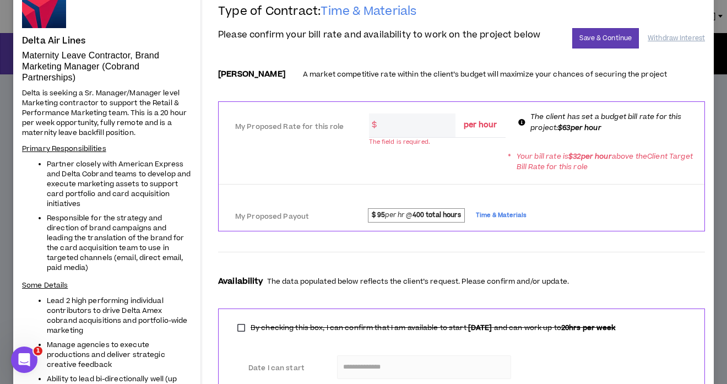
scroll to position [0, 0]
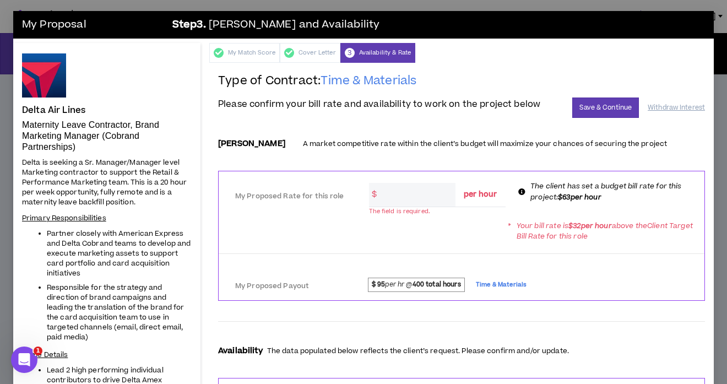
click at [409, 195] on input "*" at bounding box center [417, 195] width 77 height 24
drag, startPoint x: 409, startPoint y: 195, endPoint x: 391, endPoint y: 197, distance: 18.3
click at [391, 197] on input "*" at bounding box center [417, 195] width 77 height 24
type input "63"
click at [607, 106] on button "Save & Continue" at bounding box center [605, 107] width 67 height 20
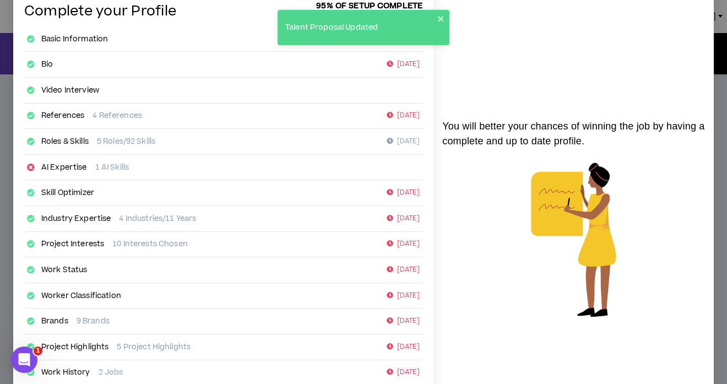
scroll to position [61, 0]
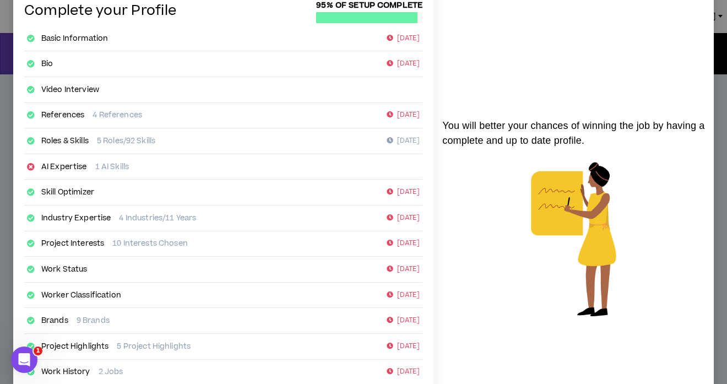
click at [61, 167] on link "AI Expertise" at bounding box center [64, 166] width 46 height 11
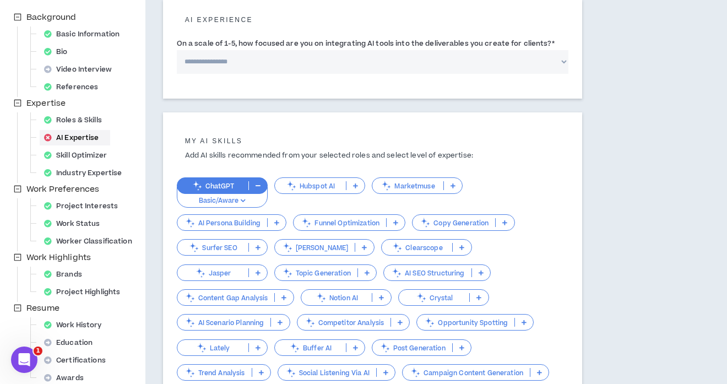
scroll to position [134, 0]
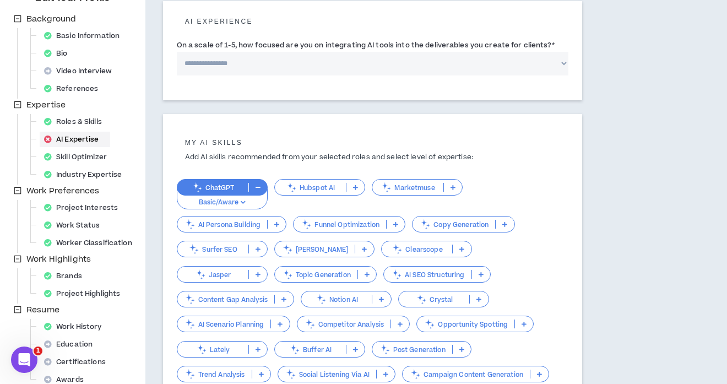
click at [224, 203] on p "Basic/Aware" at bounding box center [222, 203] width 77 height 10
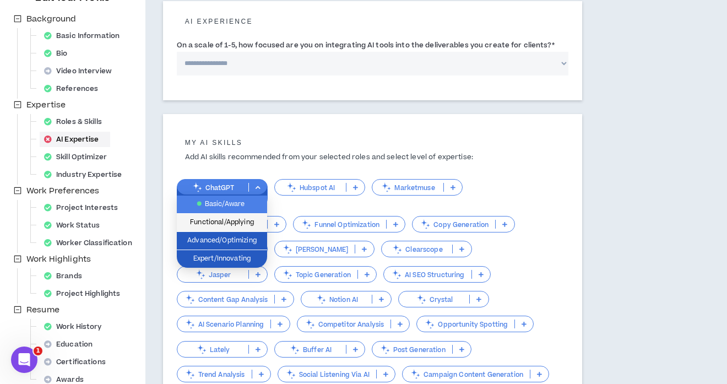
click at [233, 226] on span "Functional/Applying" at bounding box center [221, 222] width 77 height 12
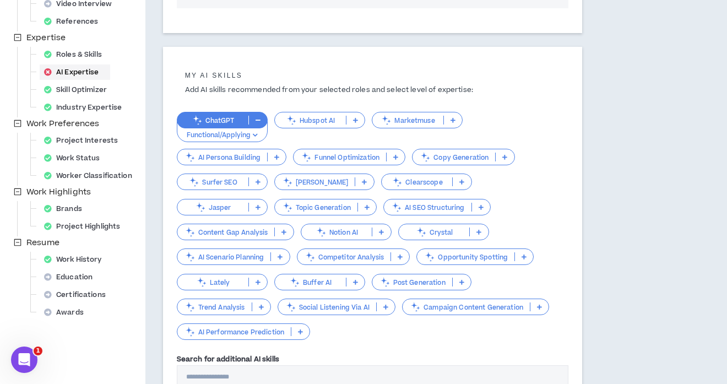
scroll to position [202, 0]
click at [461, 156] on p "Copy Generation" at bounding box center [453, 157] width 83 height 8
click at [228, 119] on p "ChatGPT" at bounding box center [212, 120] width 71 height 8
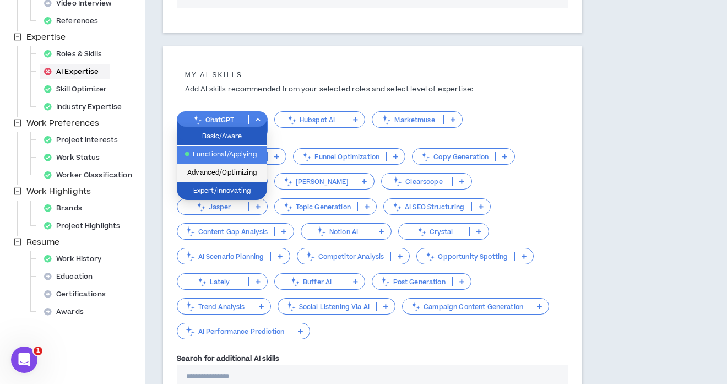
click at [230, 177] on span "Advanced/Optimizing" at bounding box center [221, 173] width 77 height 12
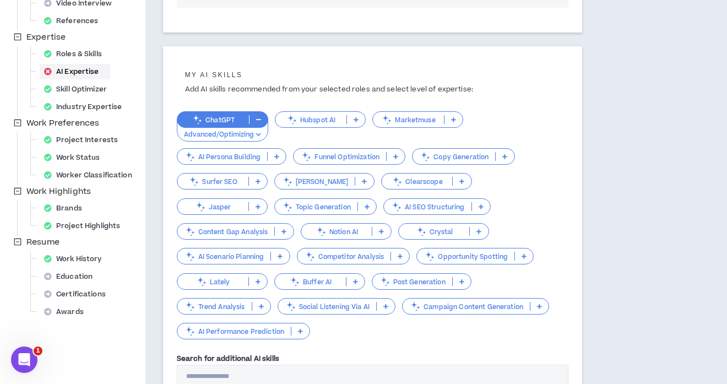
click at [229, 123] on p "ChatGPT" at bounding box center [213, 120] width 72 height 8
click at [231, 100] on div "ChatGPT Advanced/Optimizing Hubspot AI Marketmuse AI Persona Building Funnel Op…" at bounding box center [372, 220] width 391 height 241
click at [275, 209] on p "Topic Generation" at bounding box center [316, 207] width 83 height 8
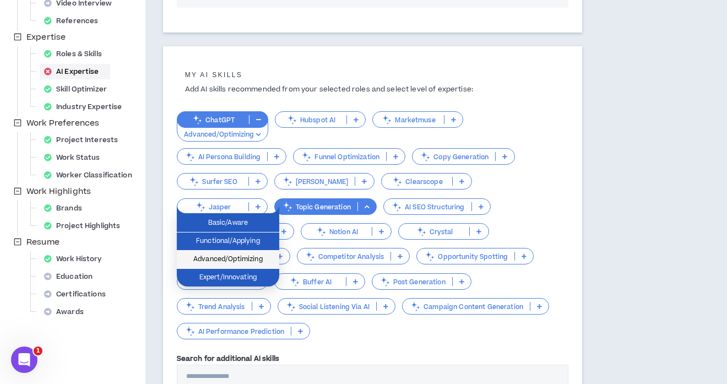
click at [236, 262] on span "Advanced/Optimizing" at bounding box center [227, 259] width 89 height 12
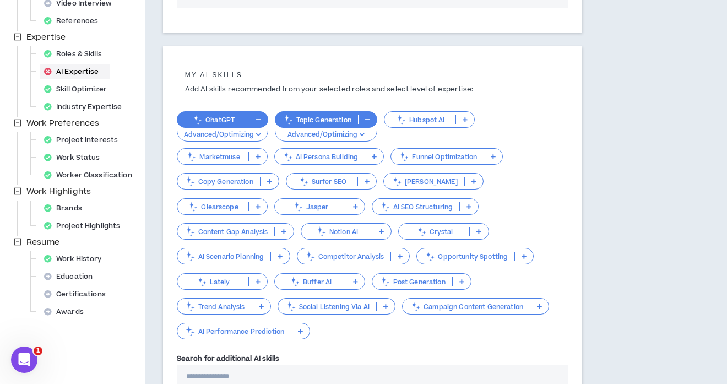
click at [219, 183] on p "Copy Generation" at bounding box center [218, 181] width 83 height 8
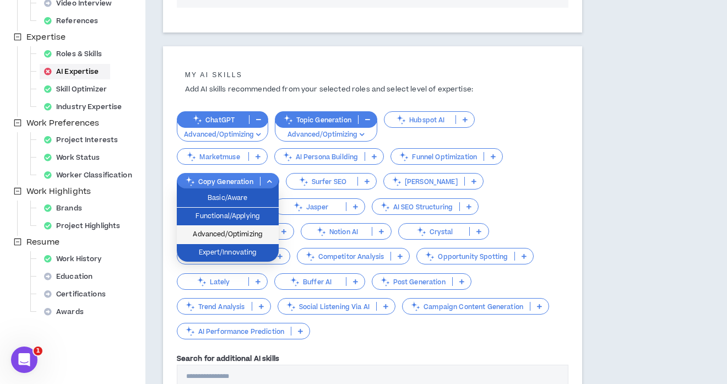
click at [215, 236] on span "Advanced/Optimizing" at bounding box center [227, 235] width 89 height 12
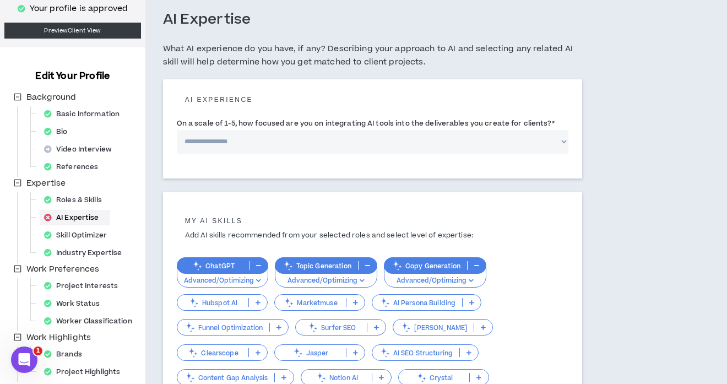
scroll to position [0, 0]
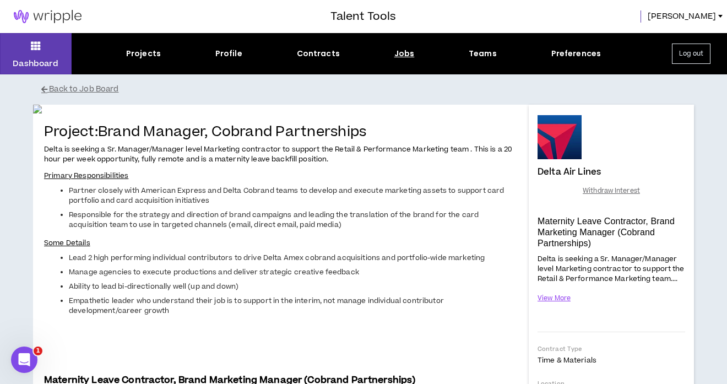
click at [407, 58] on div "Jobs" at bounding box center [404, 54] width 20 height 12
click at [403, 55] on div "Jobs" at bounding box center [404, 54] width 20 height 12
click at [401, 55] on div "Jobs" at bounding box center [404, 54] width 20 height 12
click at [80, 91] on button "Back to Job Board" at bounding box center [371, 89] width 661 height 19
click at [84, 86] on button "Back to Job Board" at bounding box center [371, 89] width 661 height 19
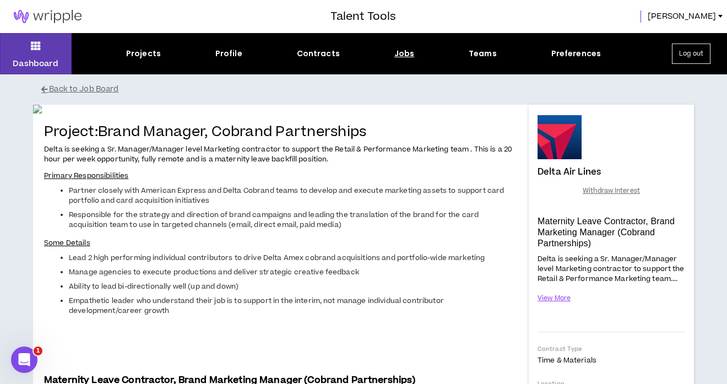
click at [404, 56] on div "Jobs" at bounding box center [404, 54] width 20 height 12
click at [68, 15] on img at bounding box center [47, 16] width 95 height 13
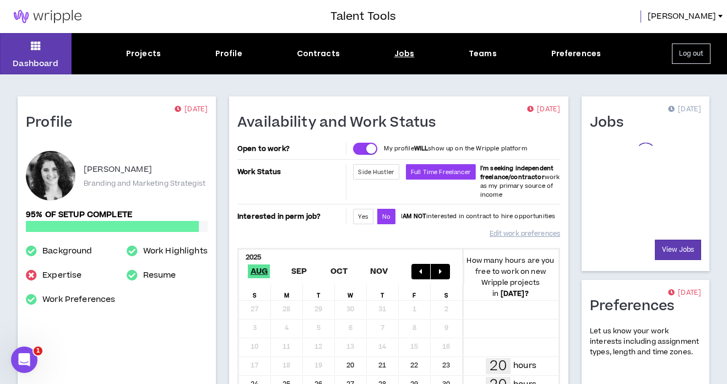
click at [405, 52] on div "Jobs" at bounding box center [404, 54] width 20 height 12
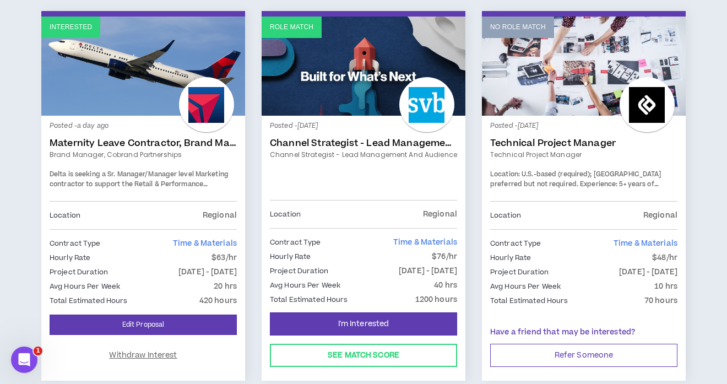
scroll to position [191, 0]
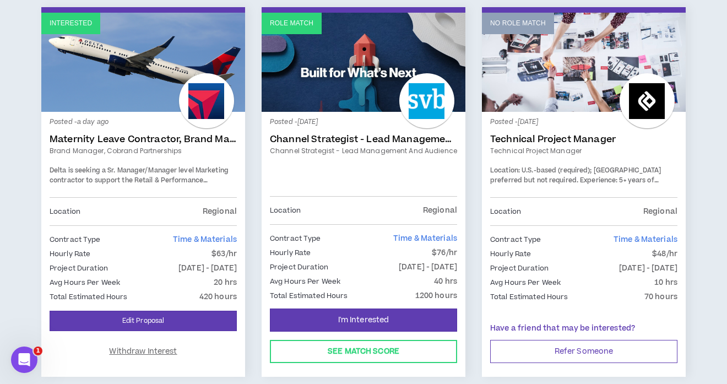
click at [319, 139] on link "Channel Strategist - Lead Management and Audience" at bounding box center [363, 139] width 187 height 11
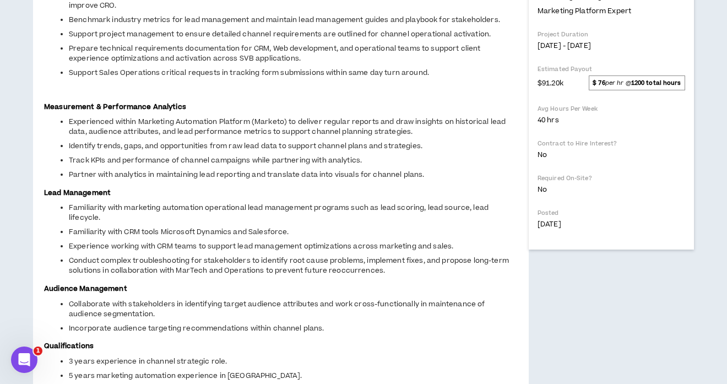
scroll to position [383, 0]
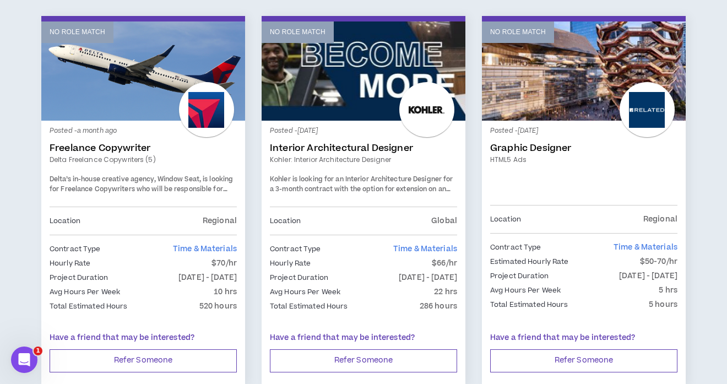
scroll to position [1016, 0]
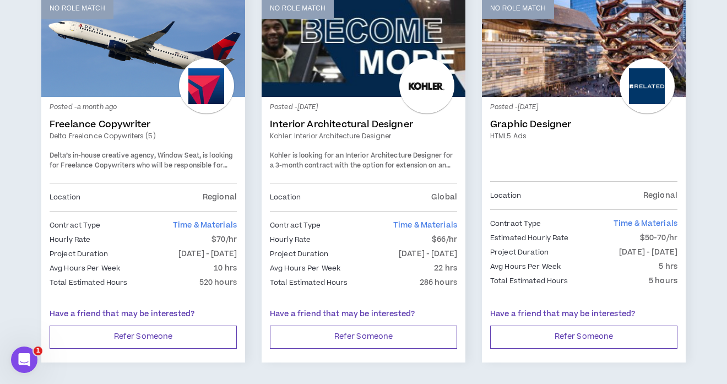
click at [113, 124] on link "Freelance Copywriter" at bounding box center [143, 124] width 187 height 11
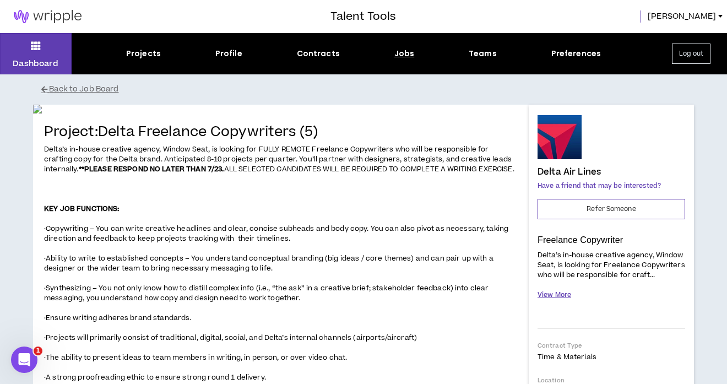
click at [558, 295] on button "View More" at bounding box center [554, 294] width 34 height 19
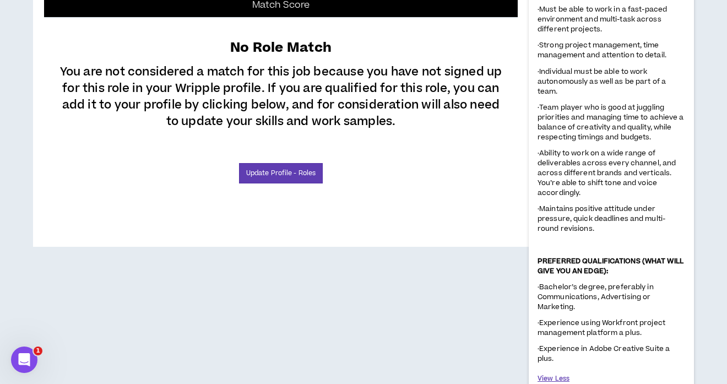
scroll to position [813, 0]
